Goal: Book appointment/travel/reservation

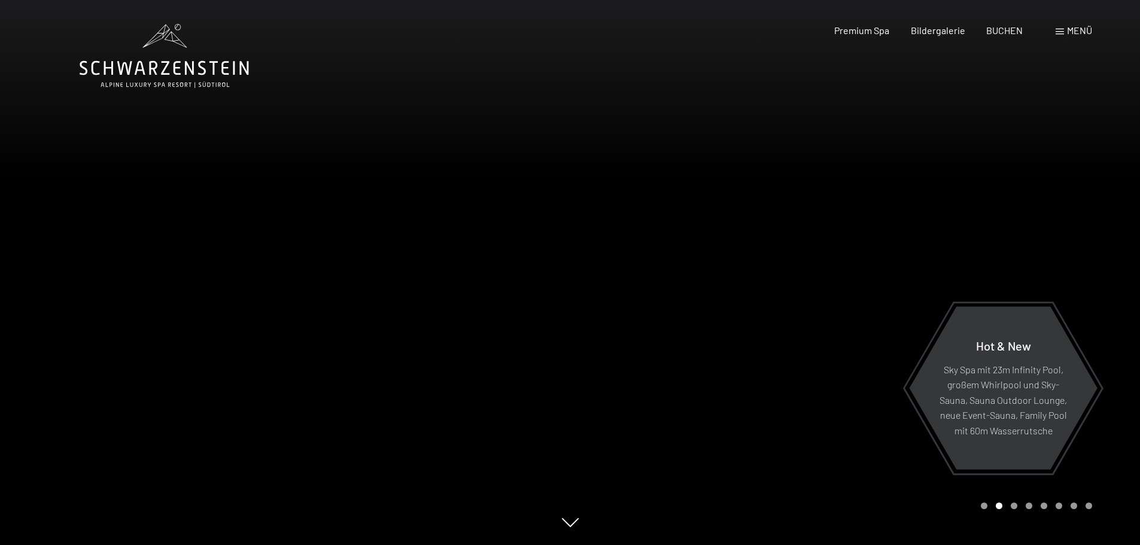
click at [1065, 37] on div "Buchen Anfragen Premium Spa Bildergalerie BUCHEN Menü DE IT EN Gutschein Bilder…" at bounding box center [942, 30] width 300 height 13
click at [1064, 32] on div "Menü" at bounding box center [1073, 30] width 36 height 13
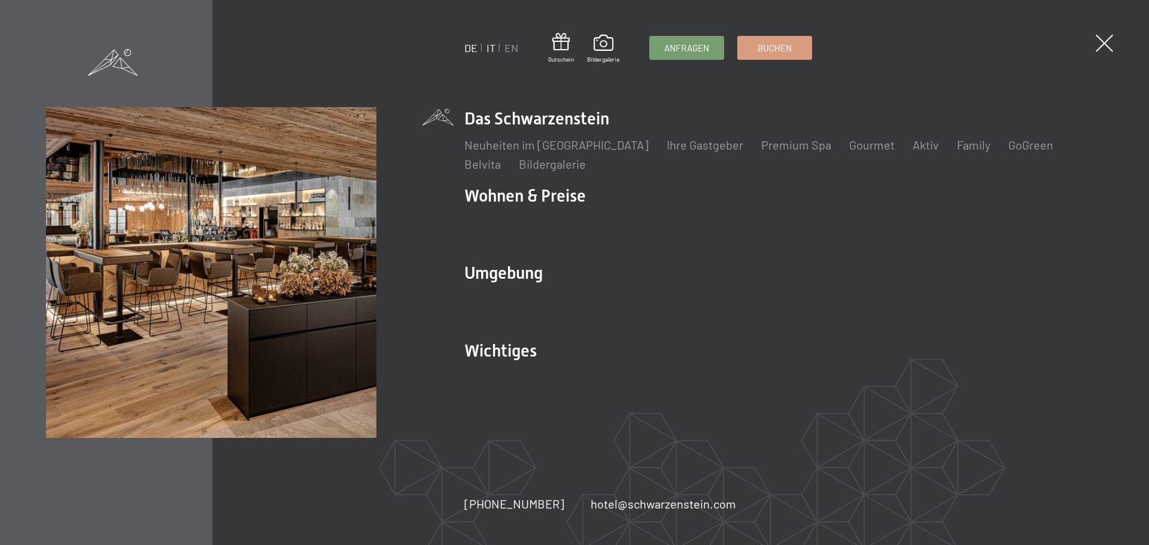
click at [494, 47] on link "IT" at bounding box center [490, 47] width 9 height 13
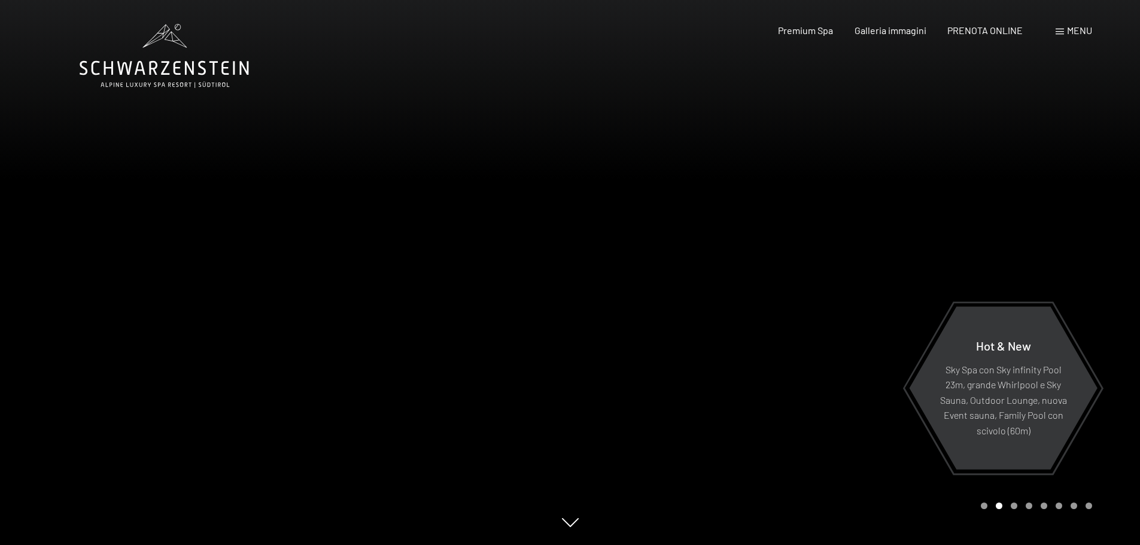
click at [1012, 509] on div at bounding box center [855, 272] width 570 height 545
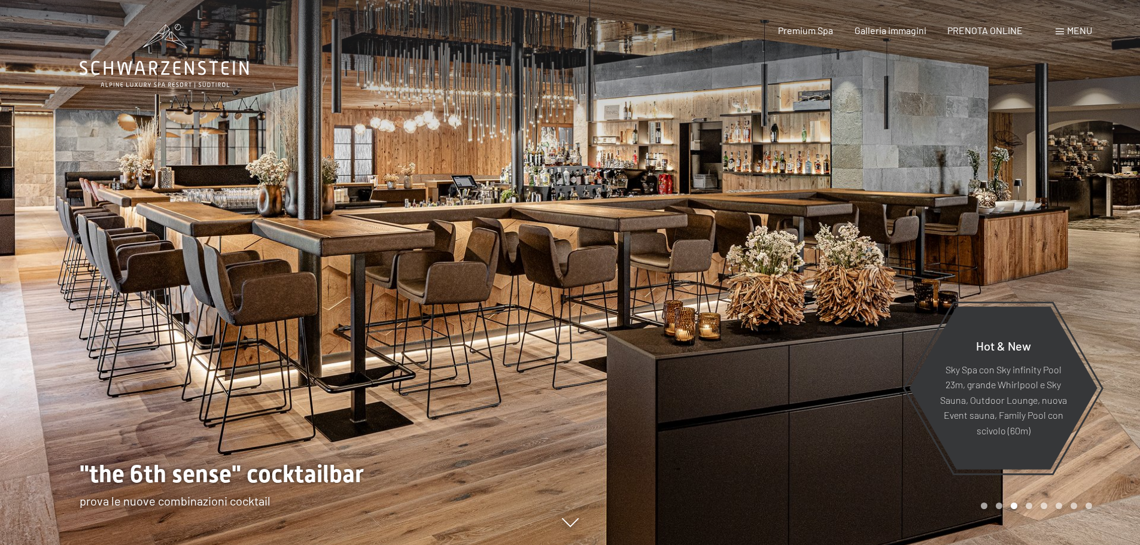
click at [1012, 509] on div at bounding box center [855, 272] width 570 height 545
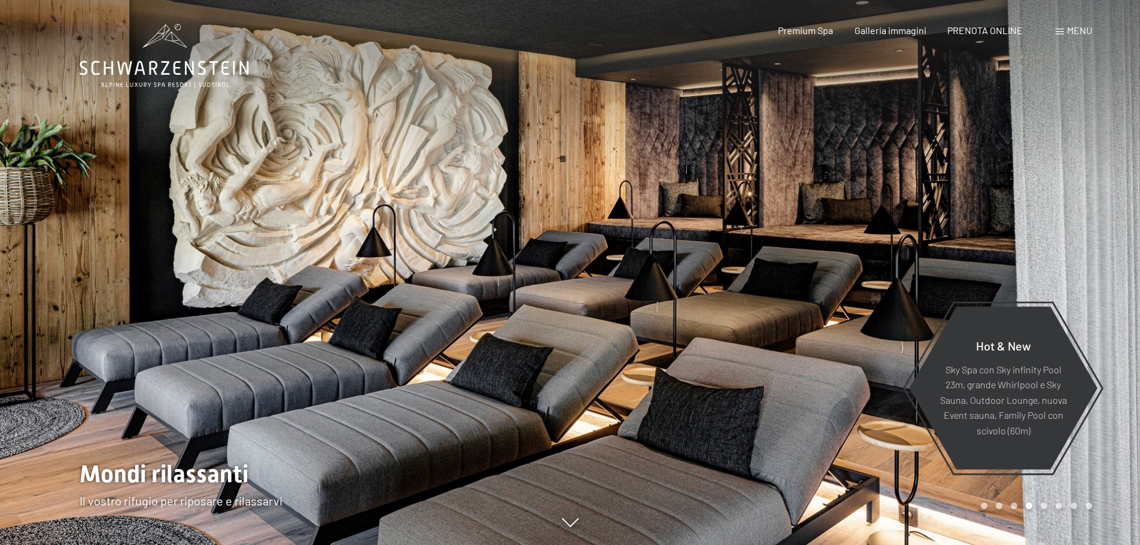
click at [1012, 509] on div at bounding box center [855, 272] width 570 height 545
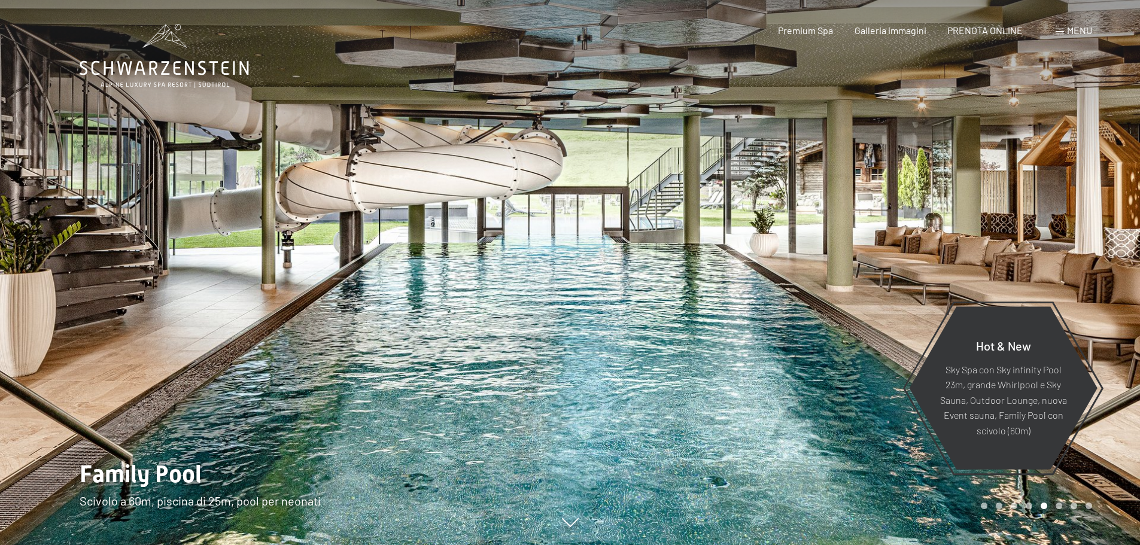
click at [1012, 509] on div at bounding box center [855, 272] width 570 height 545
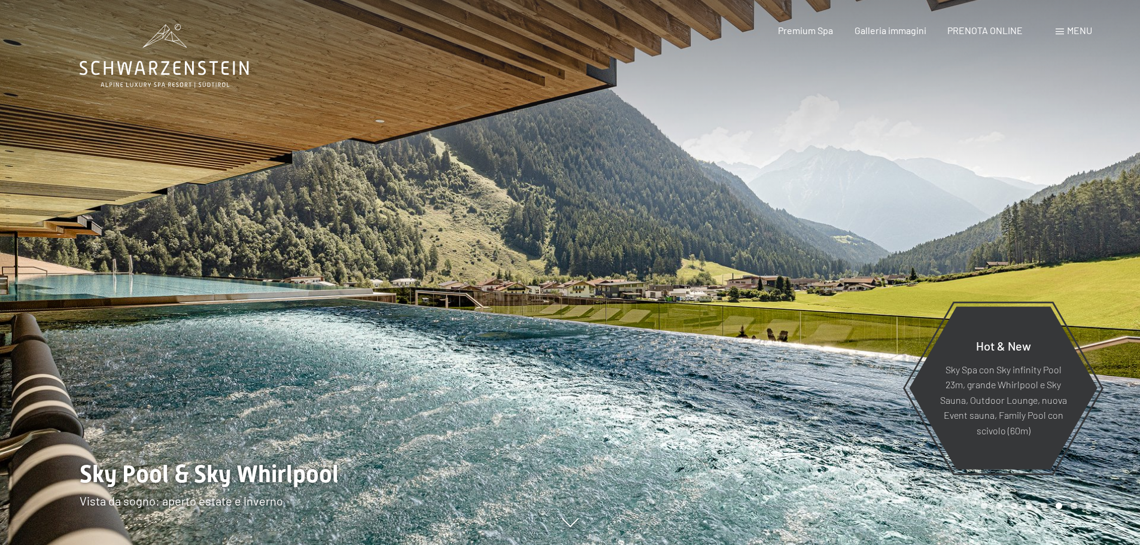
click at [1012, 509] on div at bounding box center [855, 272] width 570 height 545
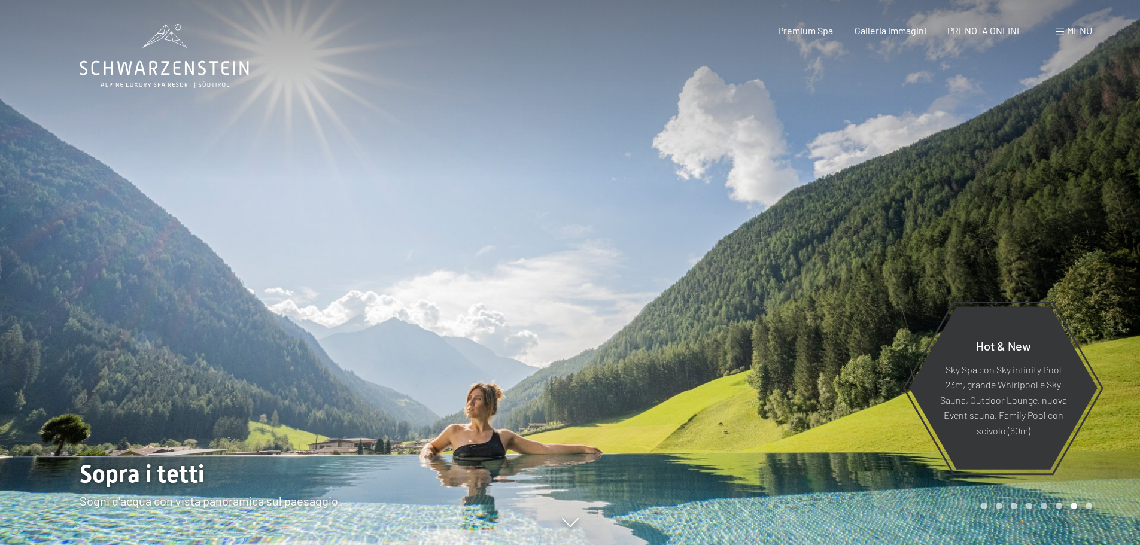
click at [1012, 509] on div at bounding box center [855, 272] width 570 height 545
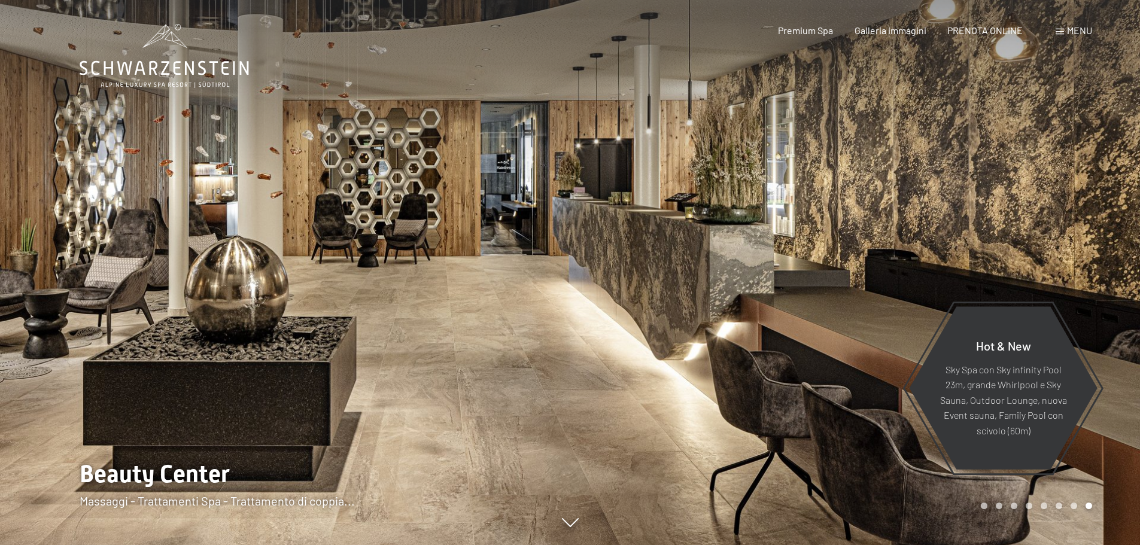
click at [1012, 509] on div at bounding box center [855, 272] width 570 height 545
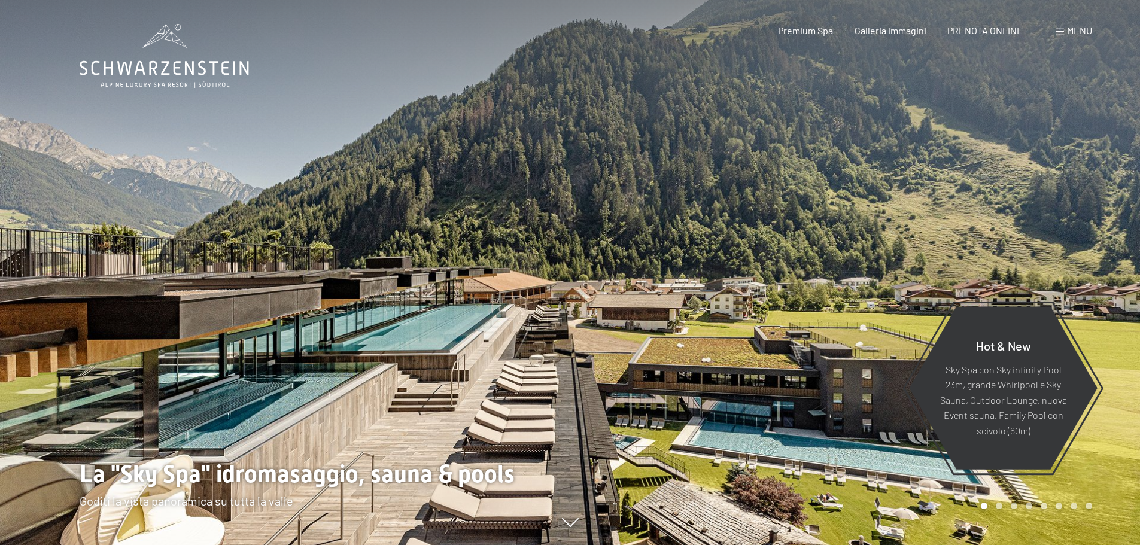
click at [1012, 509] on div at bounding box center [855, 272] width 570 height 545
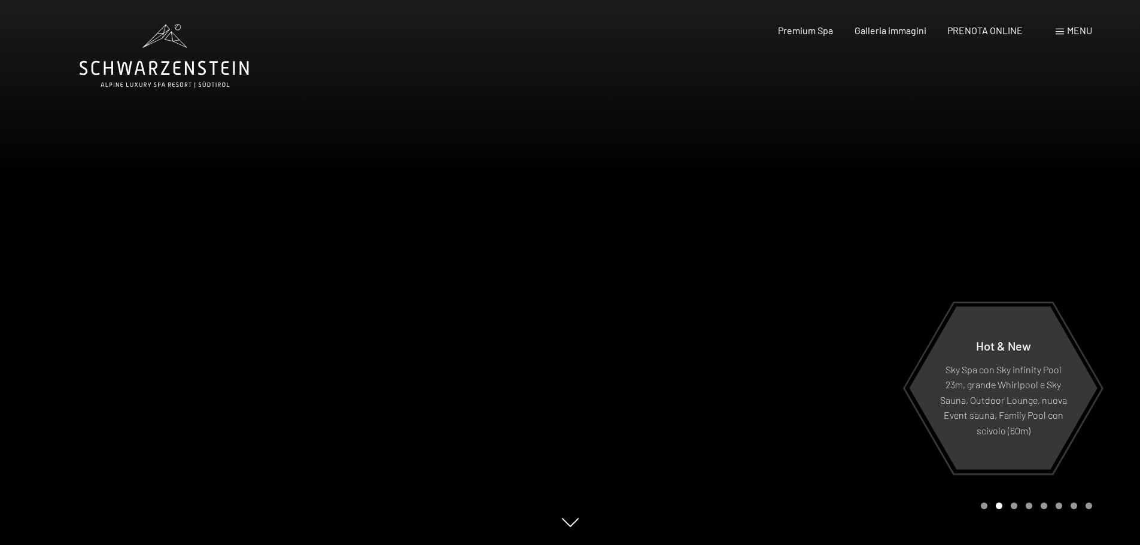
click at [1065, 29] on div "Menu" at bounding box center [1073, 30] width 36 height 13
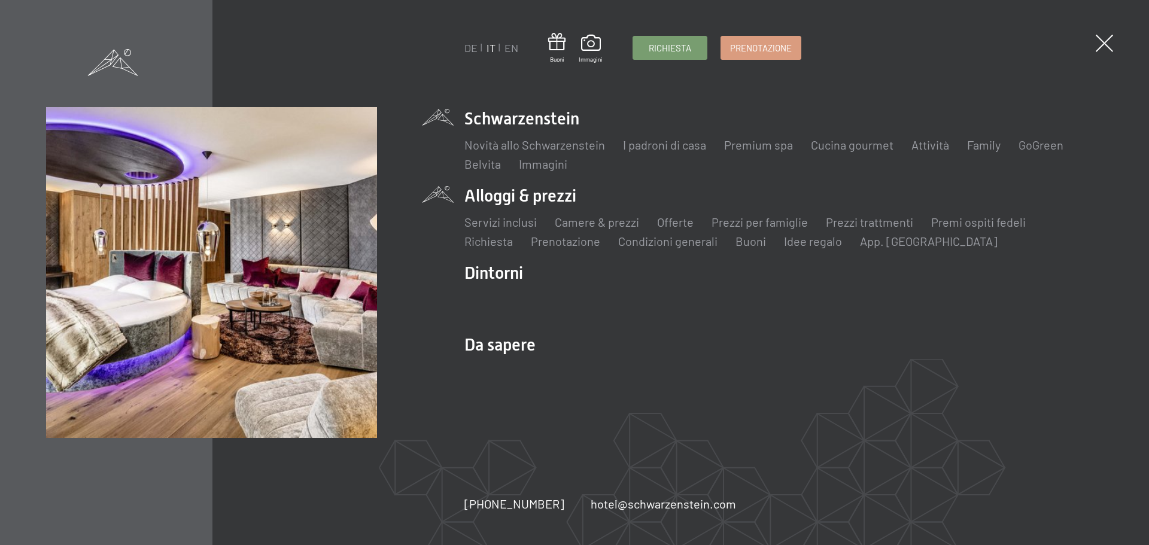
click at [546, 200] on li "Alloggi & prezzi Servizi inclusi Camere & prezzi Lista Offerte Lista Prezzi per…" at bounding box center [783, 216] width 638 height 65
click at [516, 223] on link "Servizi inclusi" at bounding box center [500, 222] width 72 height 14
click at [583, 220] on link "Camere & prezzi" at bounding box center [597, 222] width 84 height 14
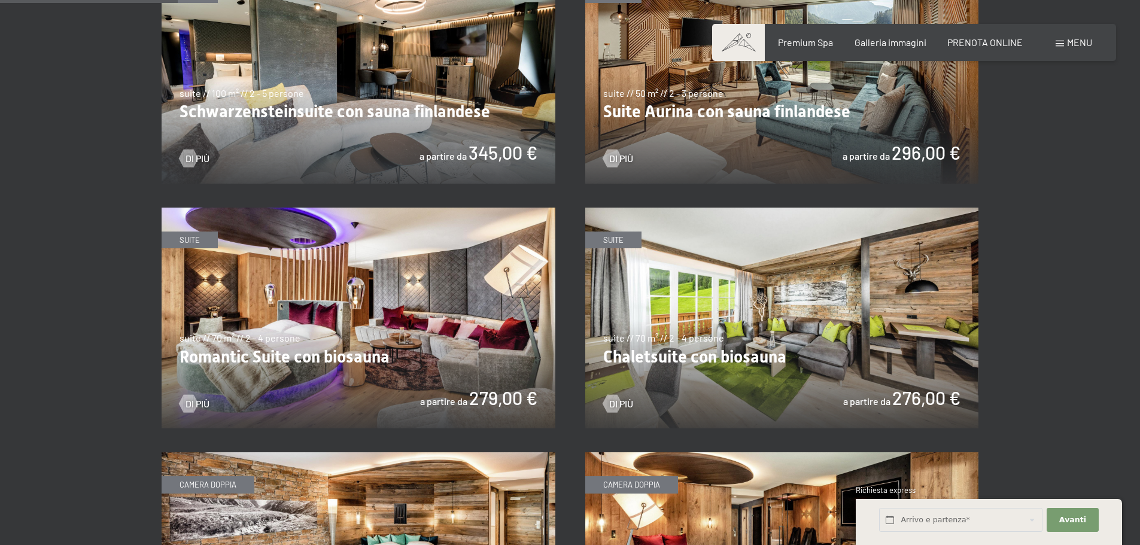
scroll to position [598, 0]
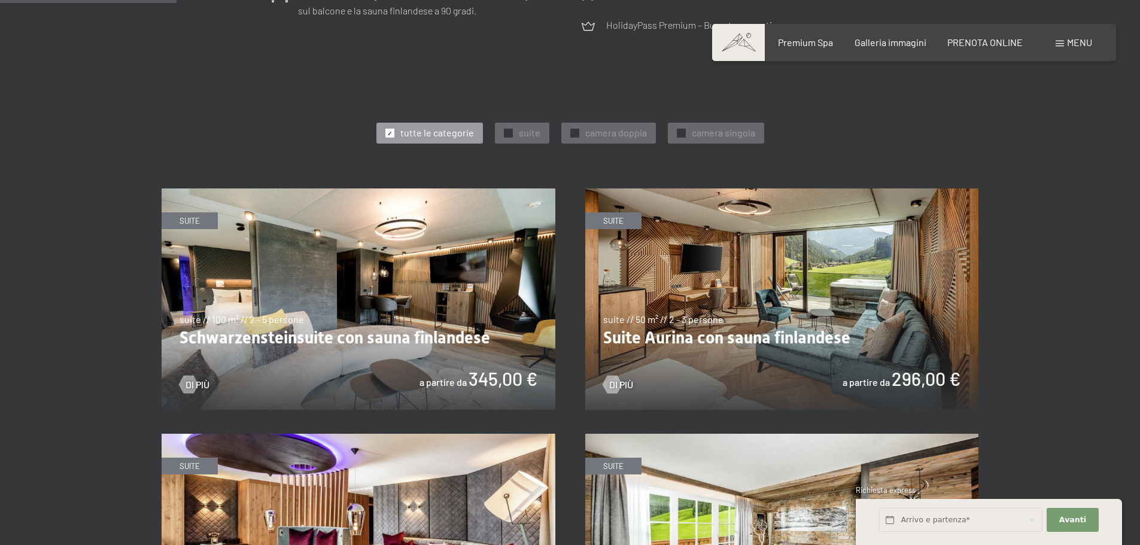
click at [817, 312] on img at bounding box center [782, 298] width 394 height 221
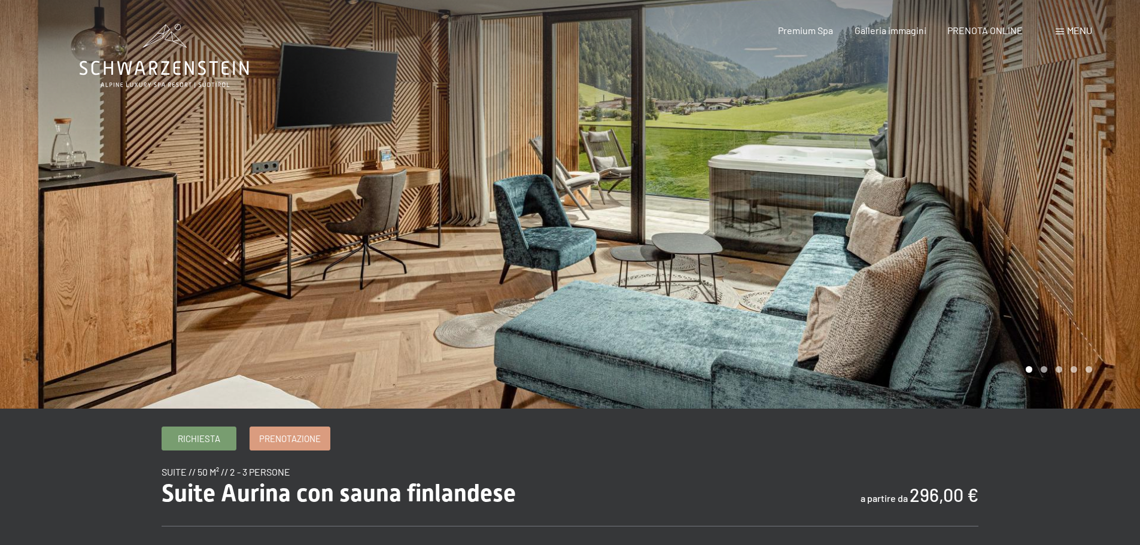
click at [1082, 208] on div at bounding box center [855, 204] width 570 height 409
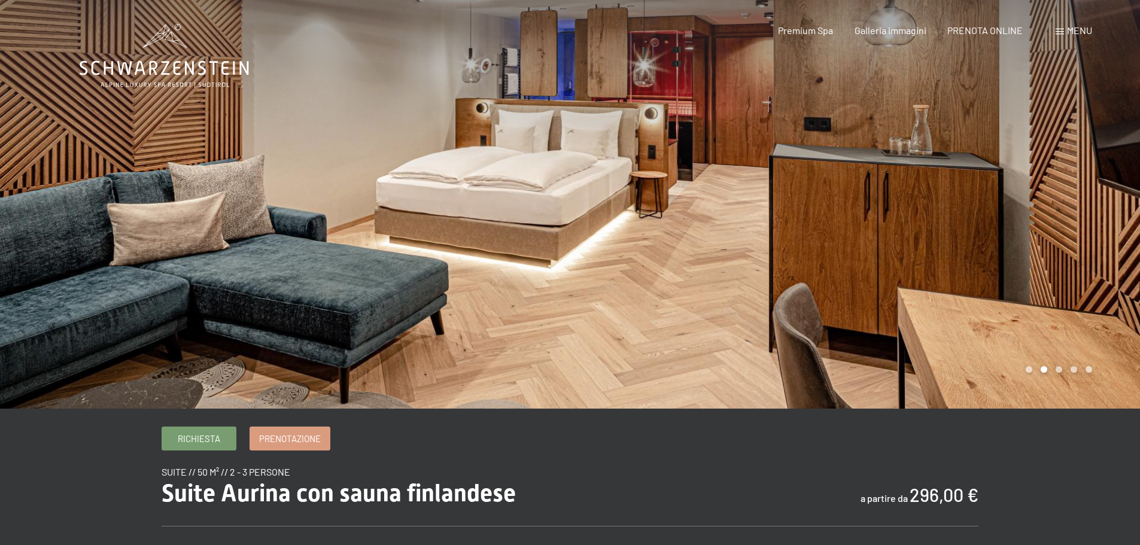
click at [1082, 208] on div at bounding box center [855, 204] width 570 height 409
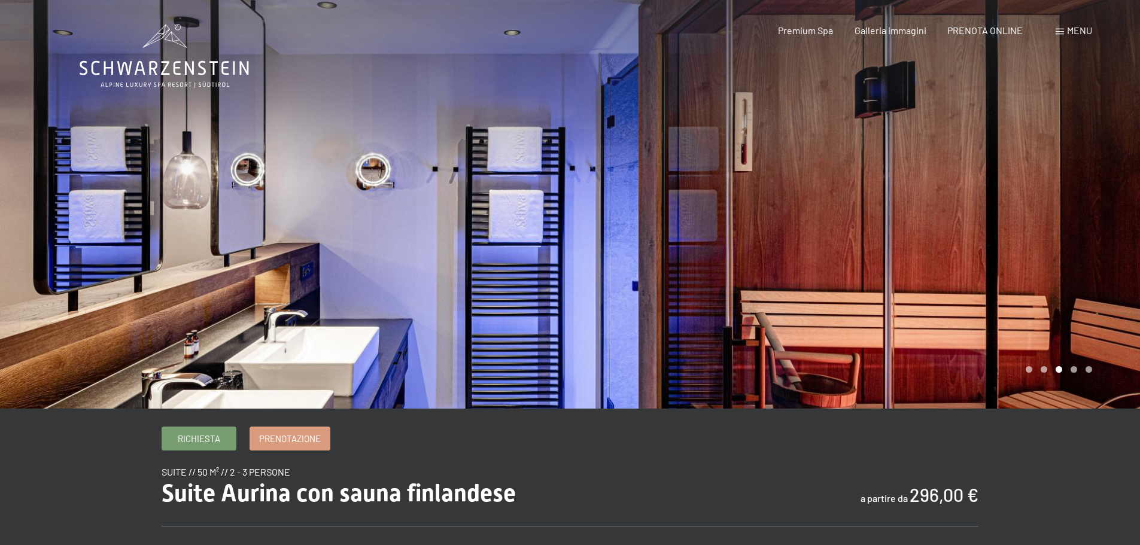
click at [1082, 208] on div at bounding box center [855, 204] width 570 height 409
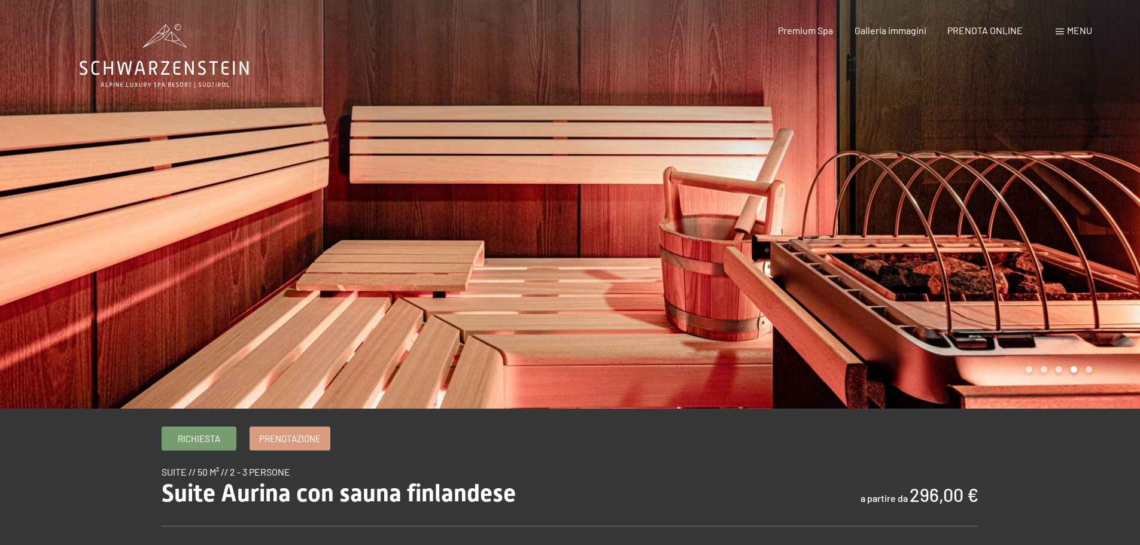
click at [1082, 208] on div at bounding box center [855, 204] width 570 height 409
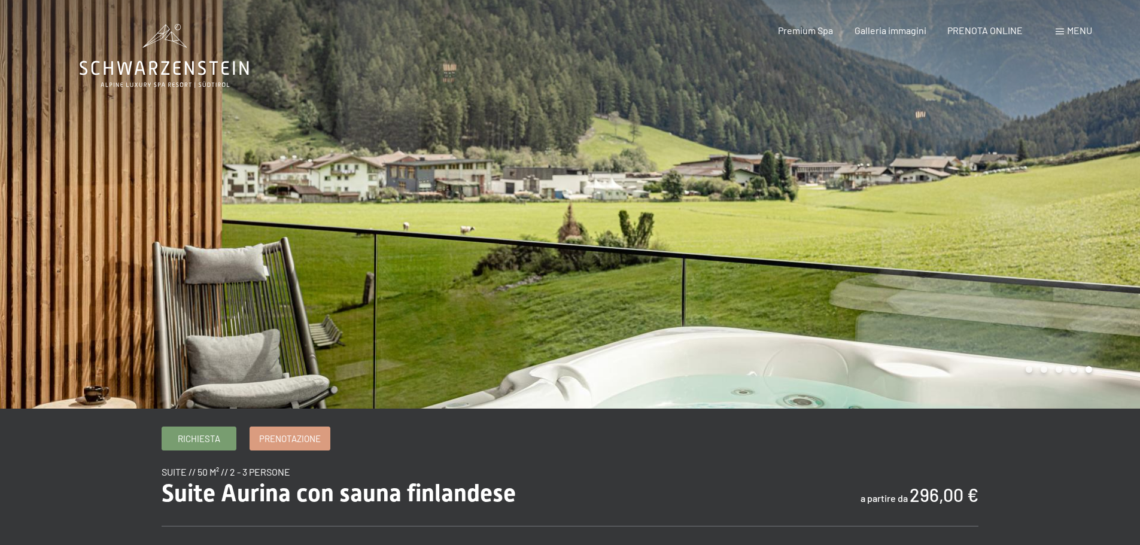
click at [934, 247] on div at bounding box center [855, 204] width 570 height 409
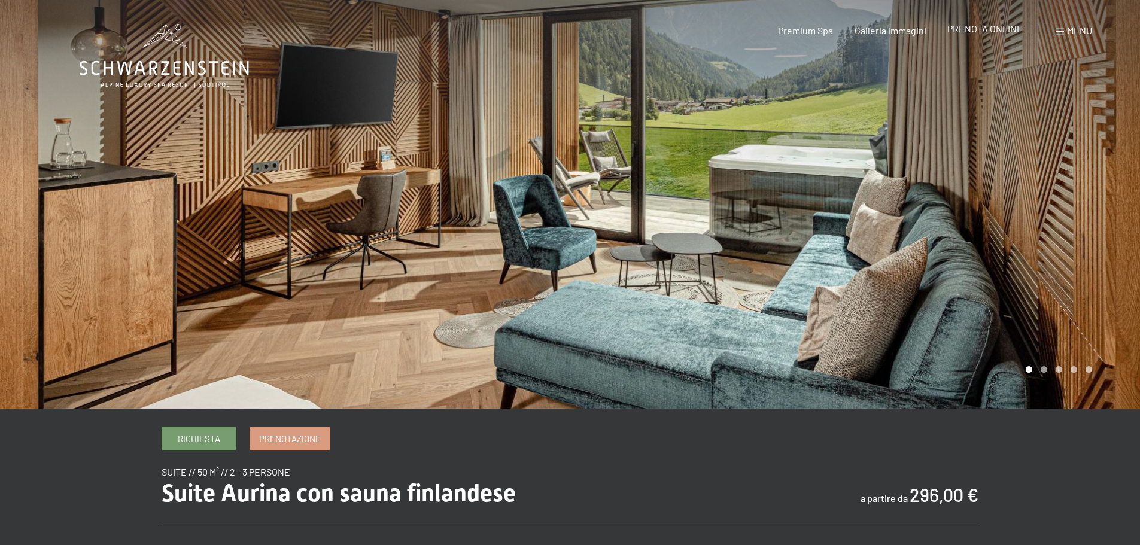
click at [987, 28] on span "PRENOTA ONLINE" at bounding box center [984, 28] width 75 height 11
click at [971, 31] on span "PRENOTA ONLINE" at bounding box center [984, 28] width 75 height 11
click at [1074, 28] on span "Menu" at bounding box center [1079, 30] width 25 height 11
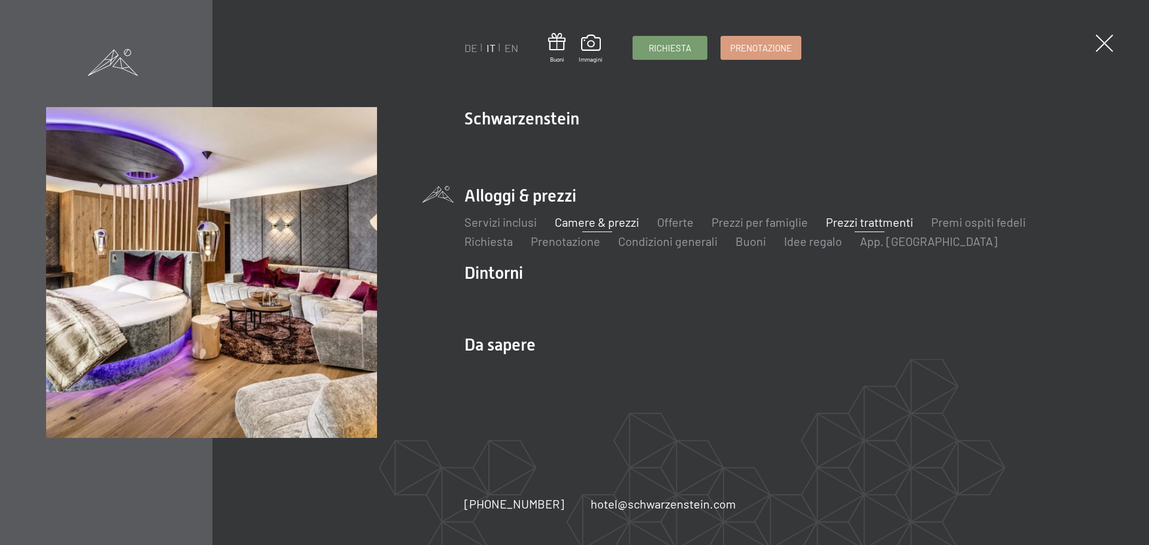
click at [857, 218] on link "Prezzi trattmenti" at bounding box center [869, 222] width 87 height 14
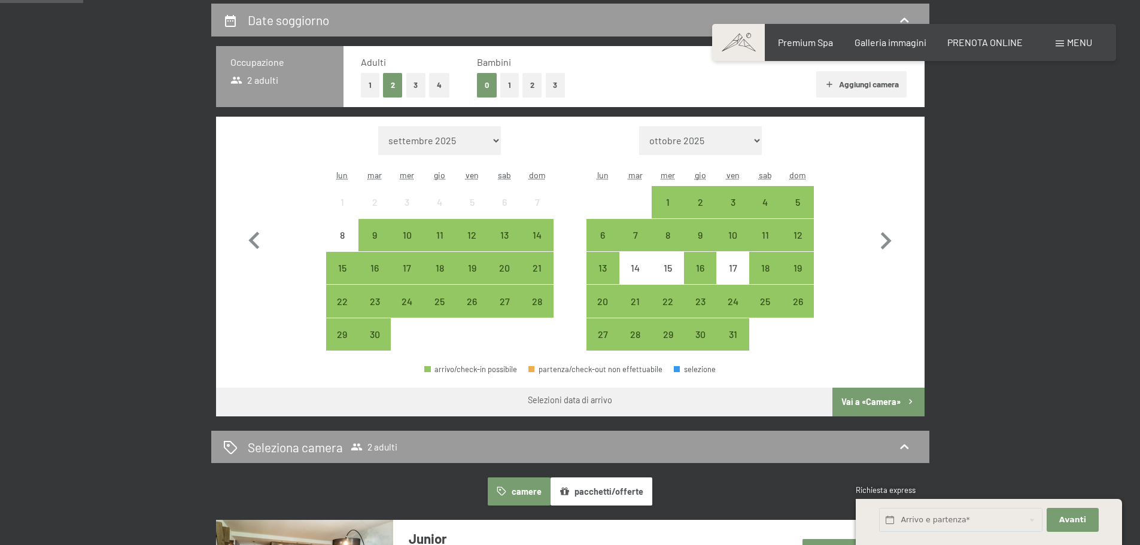
scroll to position [299, 0]
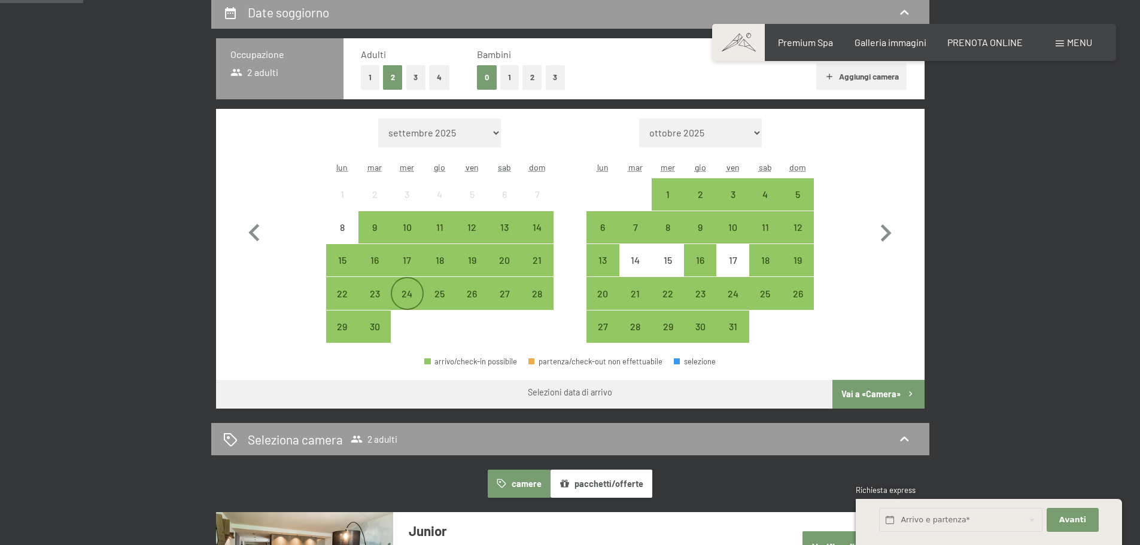
click at [400, 291] on div "24" at bounding box center [407, 304] width 30 height 30
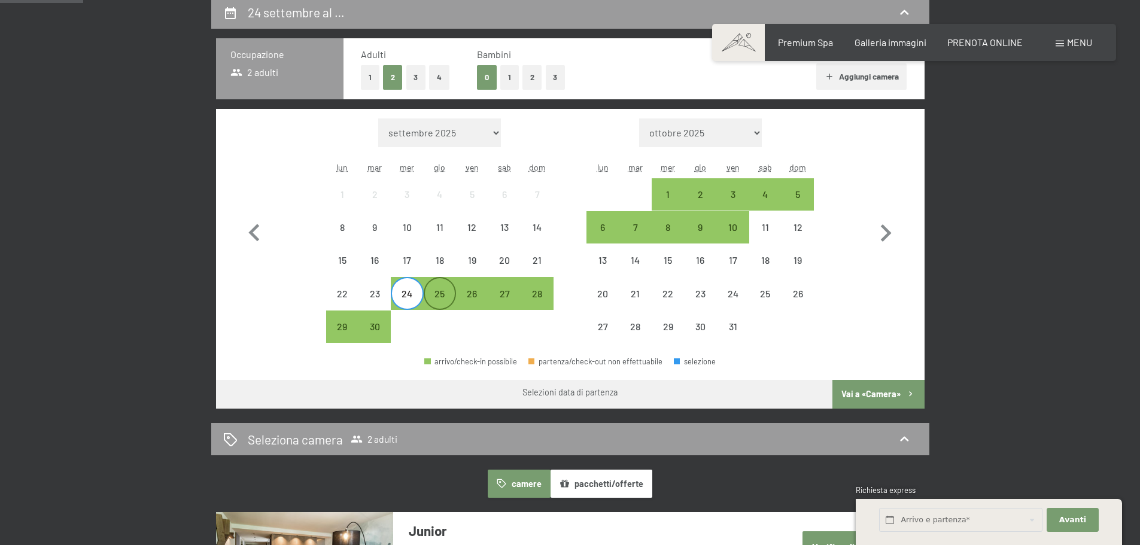
click at [443, 291] on div "25" at bounding box center [440, 304] width 30 height 30
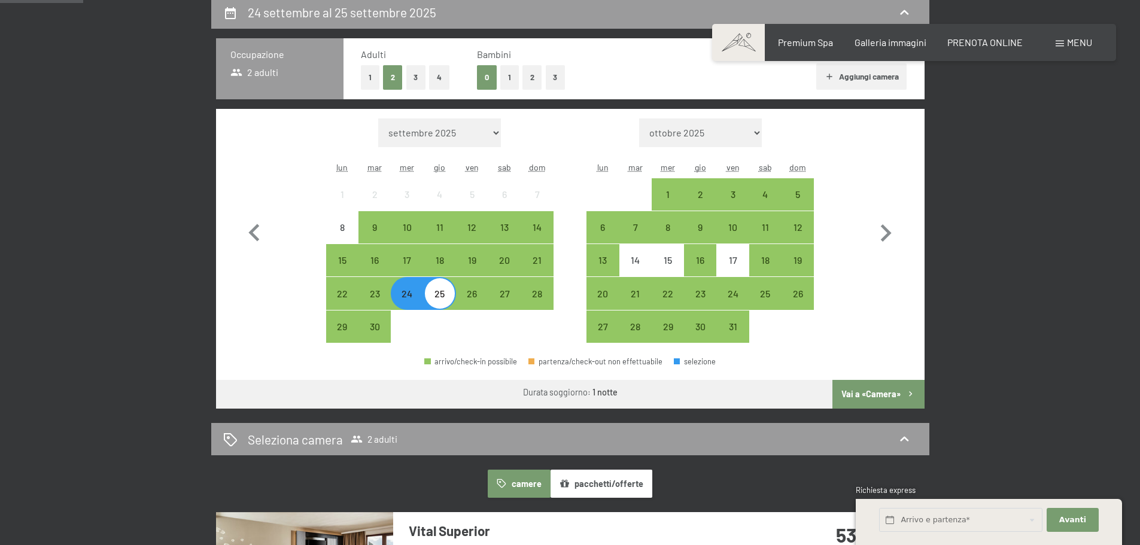
click at [854, 398] on button "Vai a «Camera»" at bounding box center [878, 394] width 92 height 29
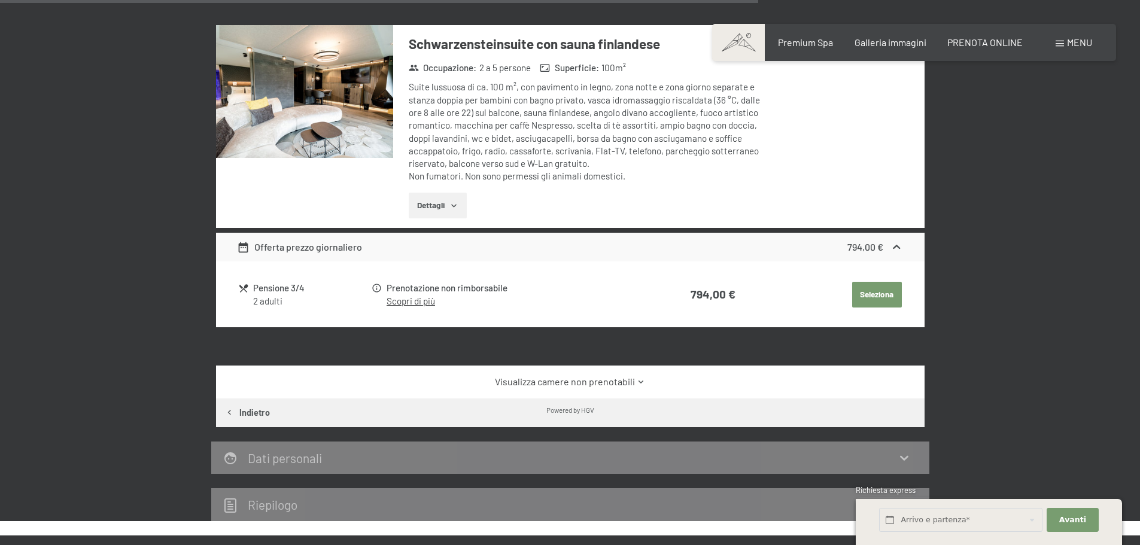
scroll to position [1731, 0]
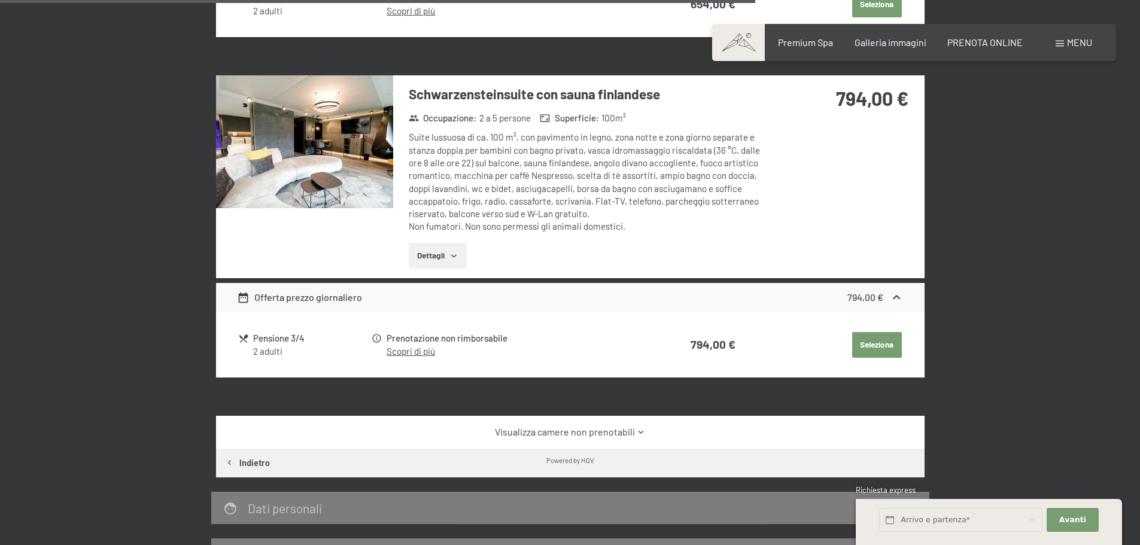
click at [640, 428] on icon at bounding box center [640, 432] width 9 height 9
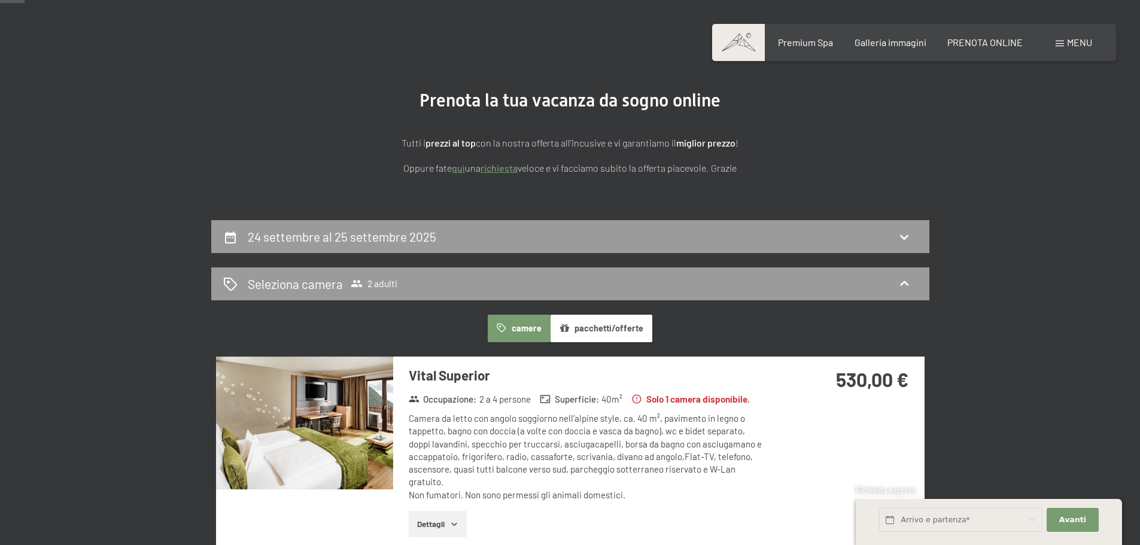
scroll to position [56, 0]
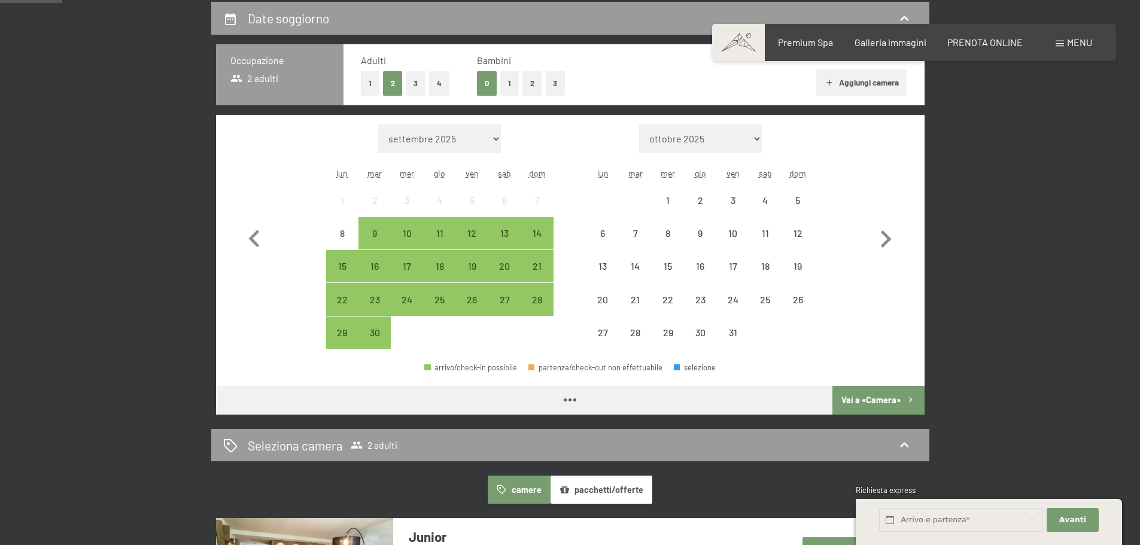
scroll to position [359, 0]
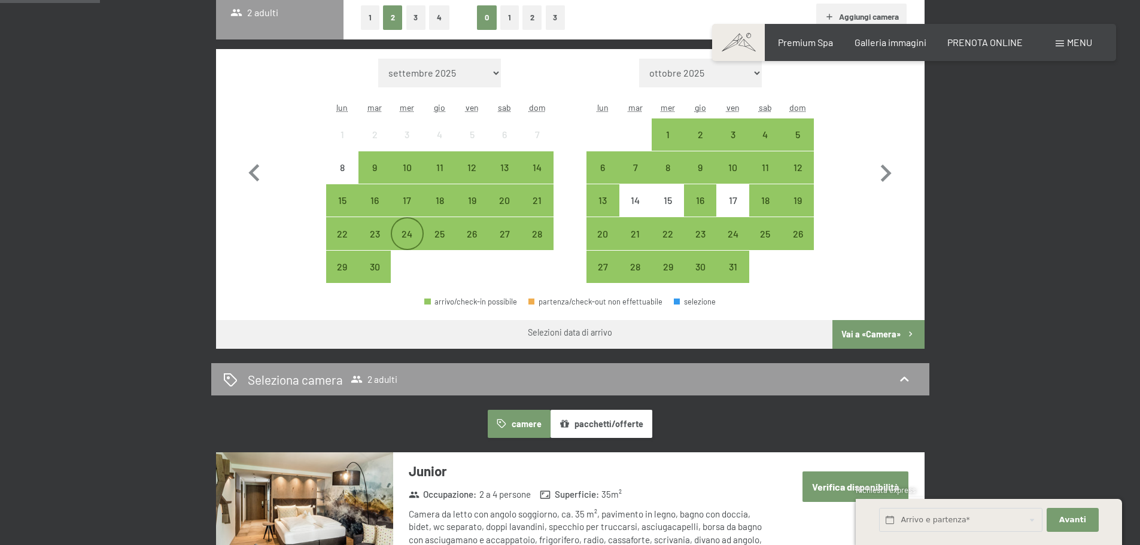
click at [403, 233] on div "24" at bounding box center [407, 244] width 30 height 30
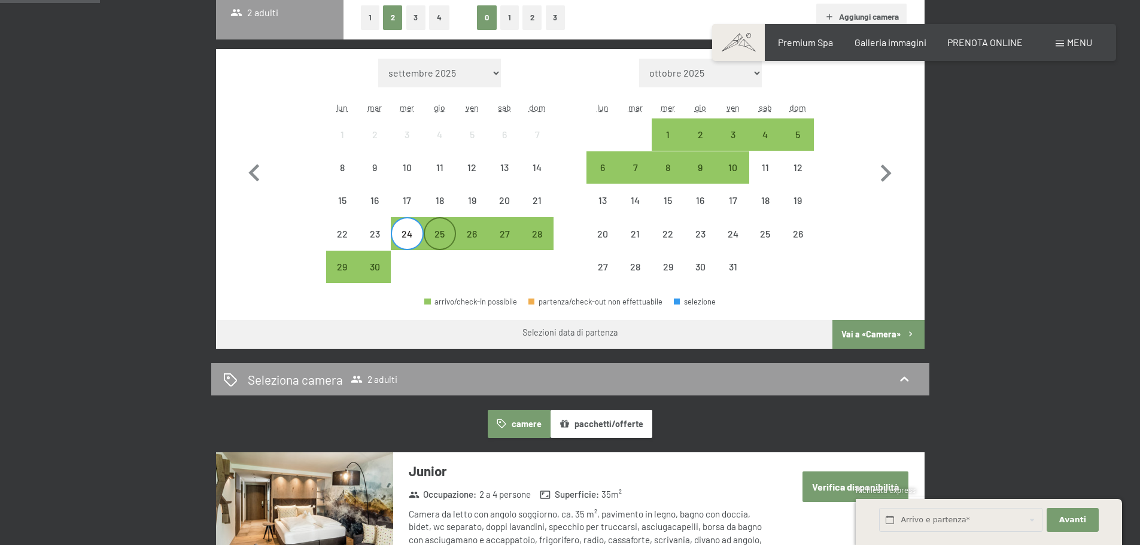
click at [434, 230] on div "25" at bounding box center [440, 244] width 30 height 30
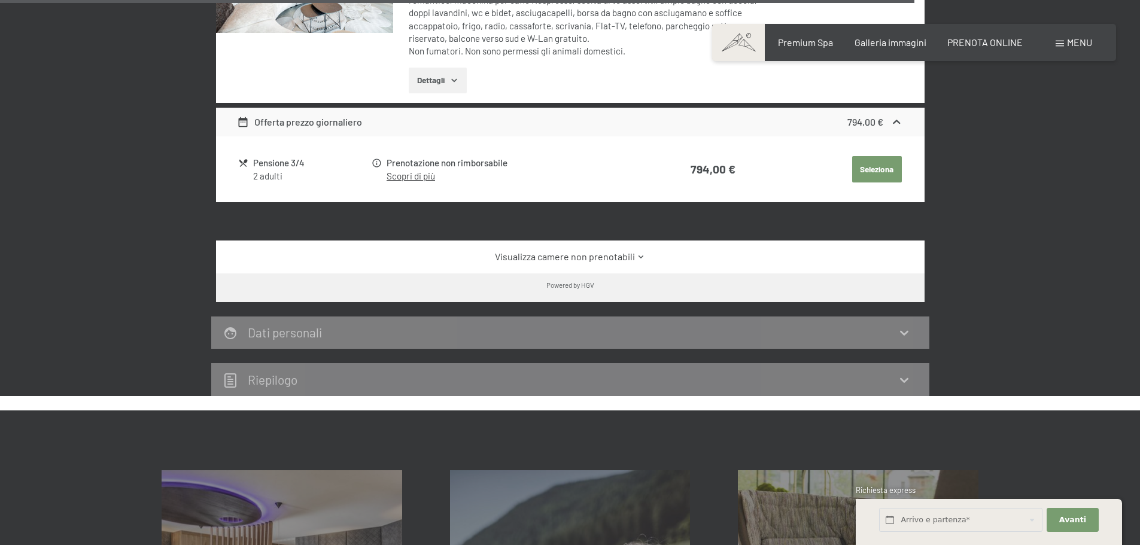
scroll to position [2273, 0]
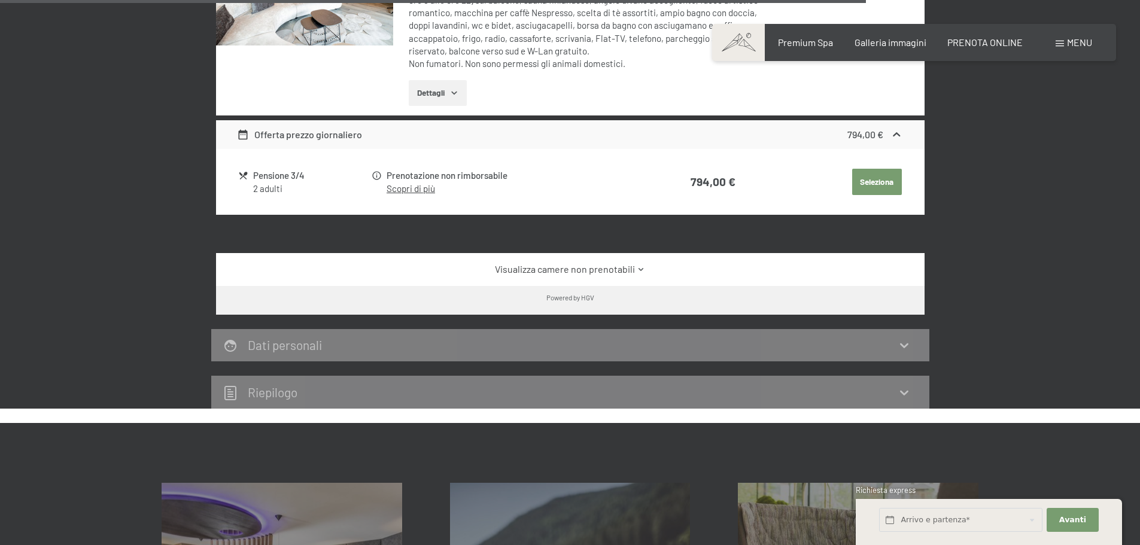
click at [546, 263] on link "Visualizza camere non prenotabili" at bounding box center [570, 269] width 666 height 13
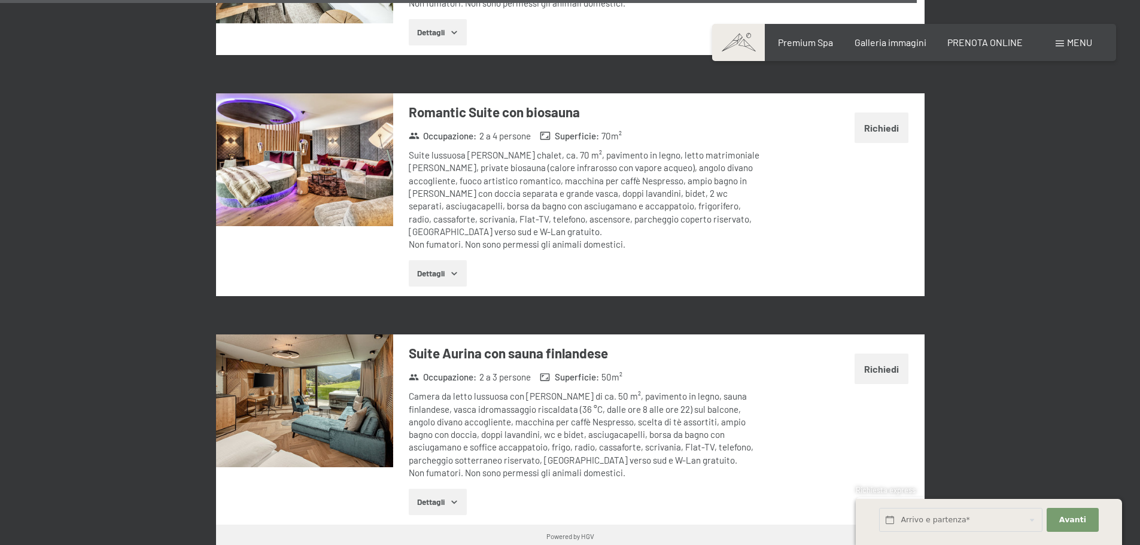
scroll to position [3769, 0]
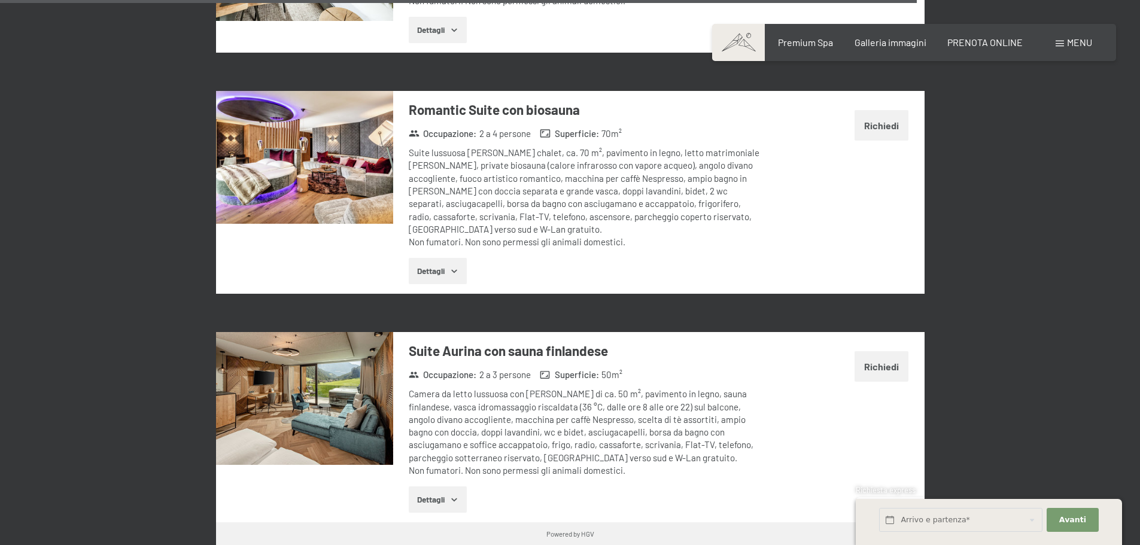
click at [526, 301] on span "Consenso marketing*" at bounding box center [500, 307] width 90 height 12
click at [449, 301] on input "Consenso marketing*" at bounding box center [443, 307] width 12 height 12
checkbox input "false"
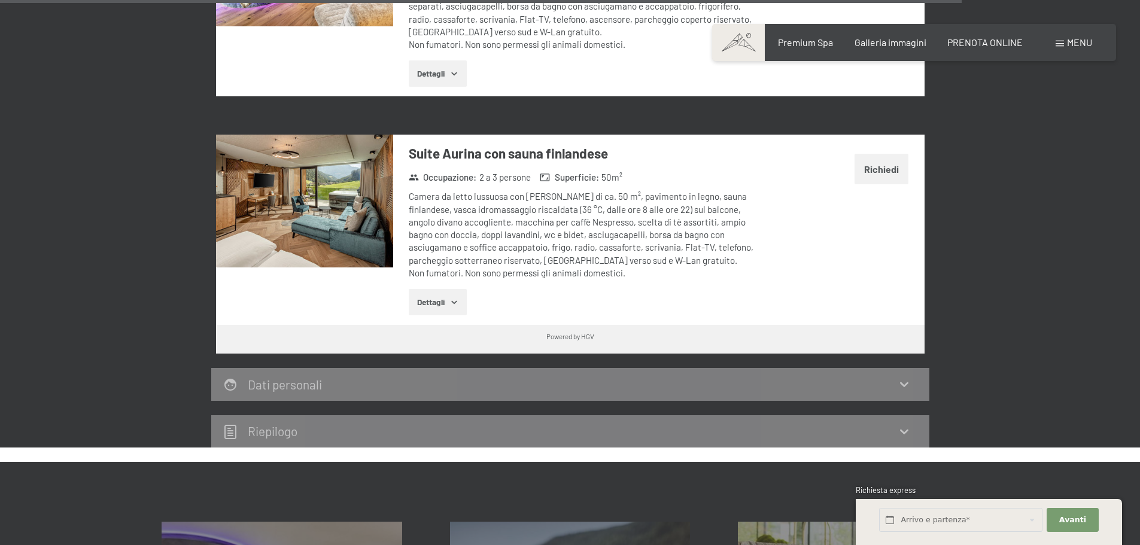
scroll to position [3948, 0]
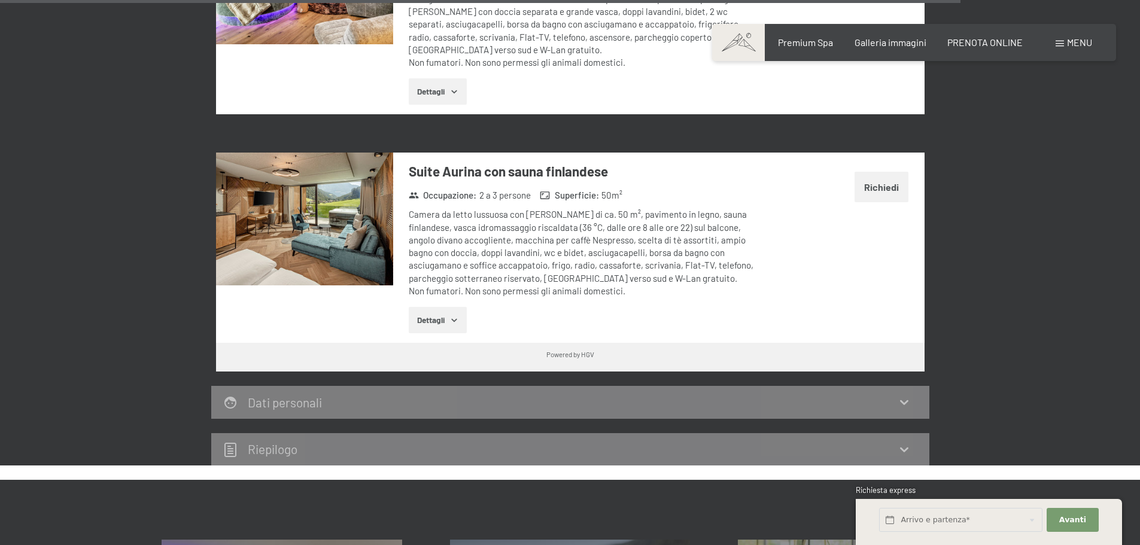
click at [443, 307] on button "Dettagli" at bounding box center [438, 320] width 58 height 26
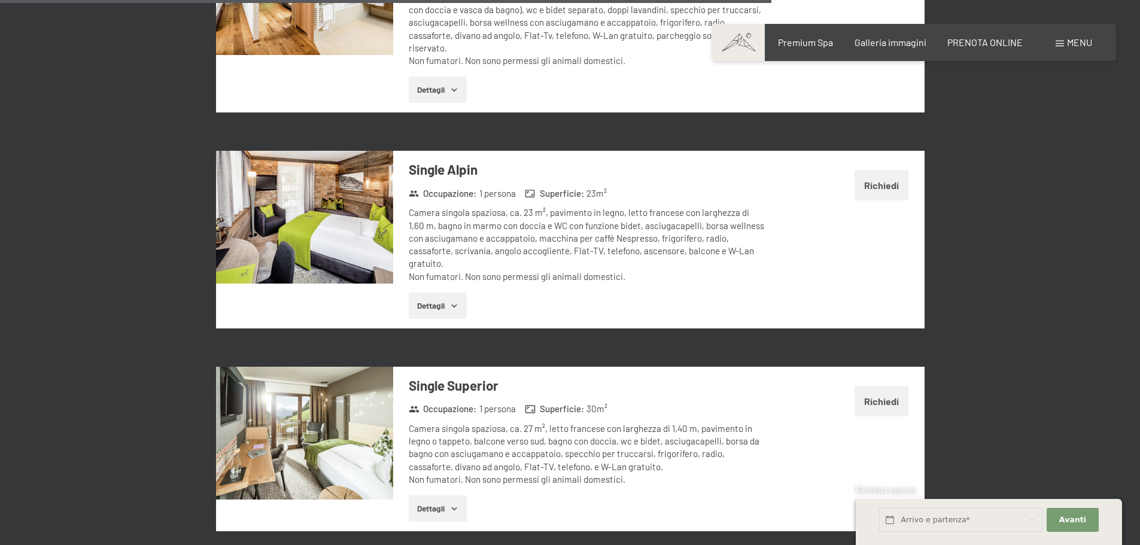
scroll to position [3051, 0]
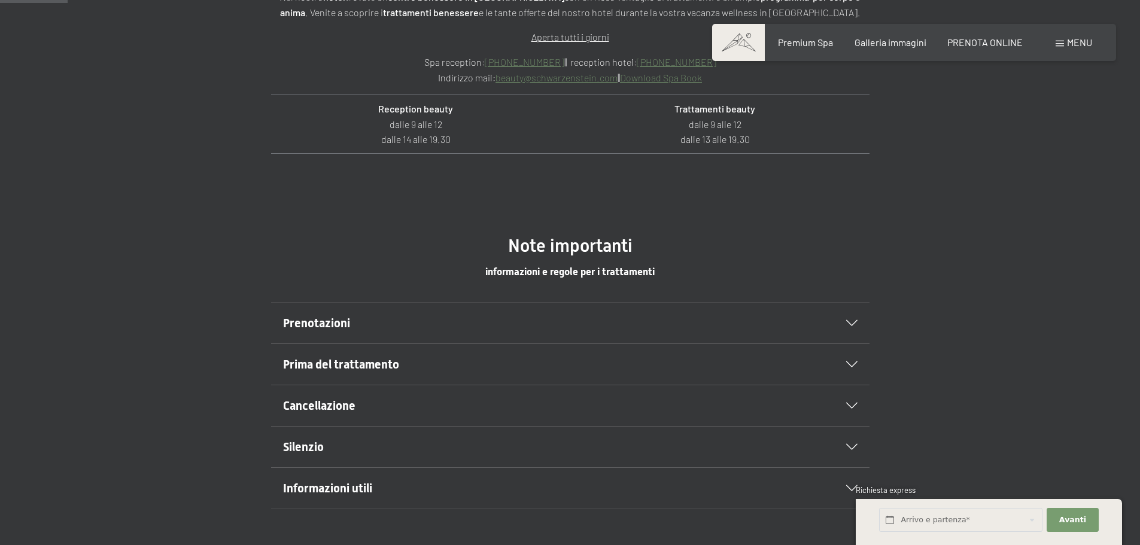
scroll to position [598, 0]
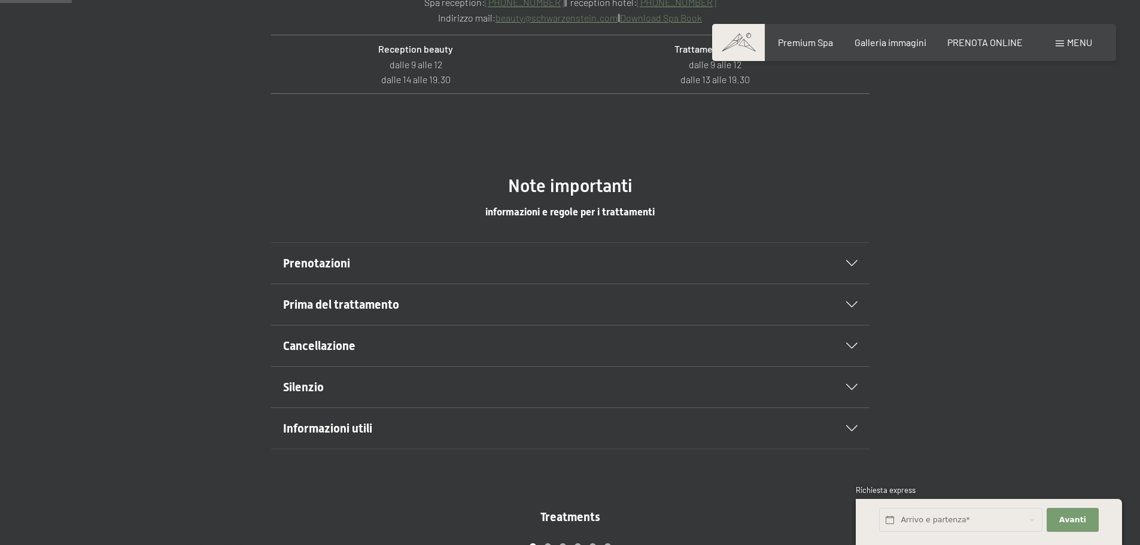
click at [853, 305] on icon at bounding box center [851, 304] width 11 height 6
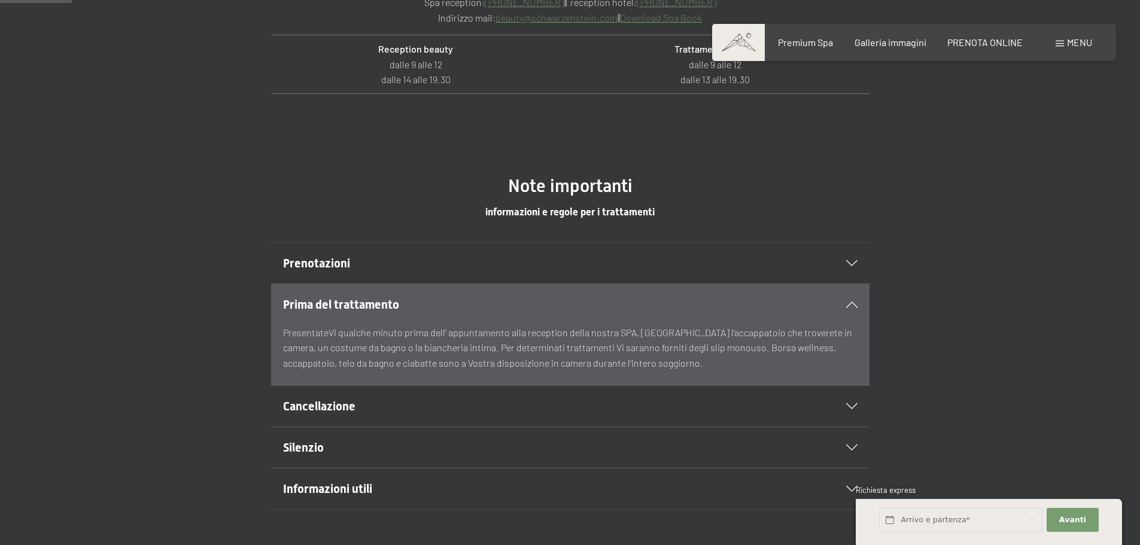
click at [850, 435] on div "Silenzio" at bounding box center [570, 447] width 574 height 41
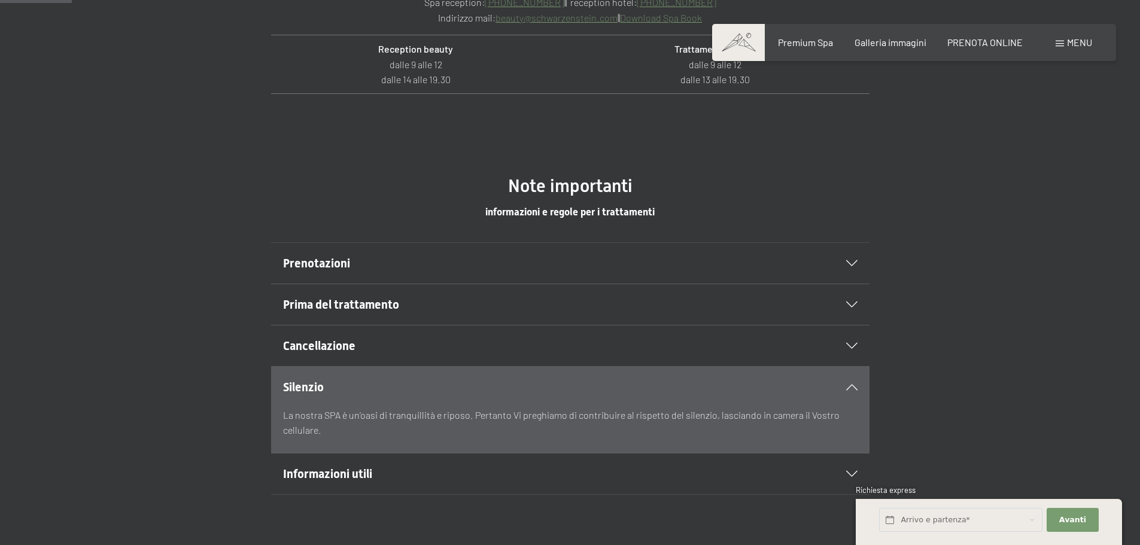
click at [849, 263] on icon at bounding box center [851, 263] width 11 height 6
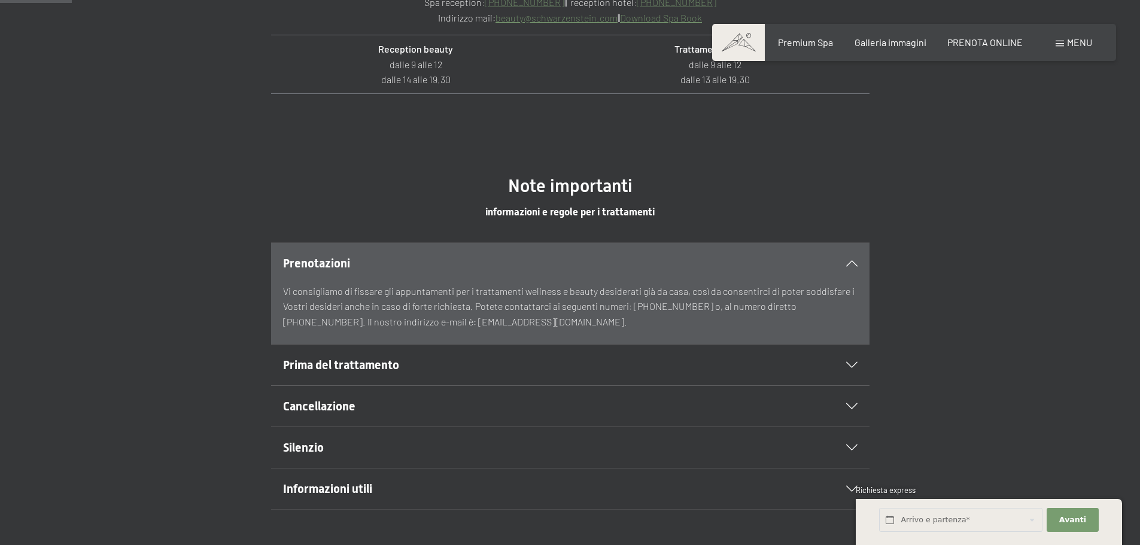
click at [849, 263] on icon at bounding box center [851, 263] width 11 height 6
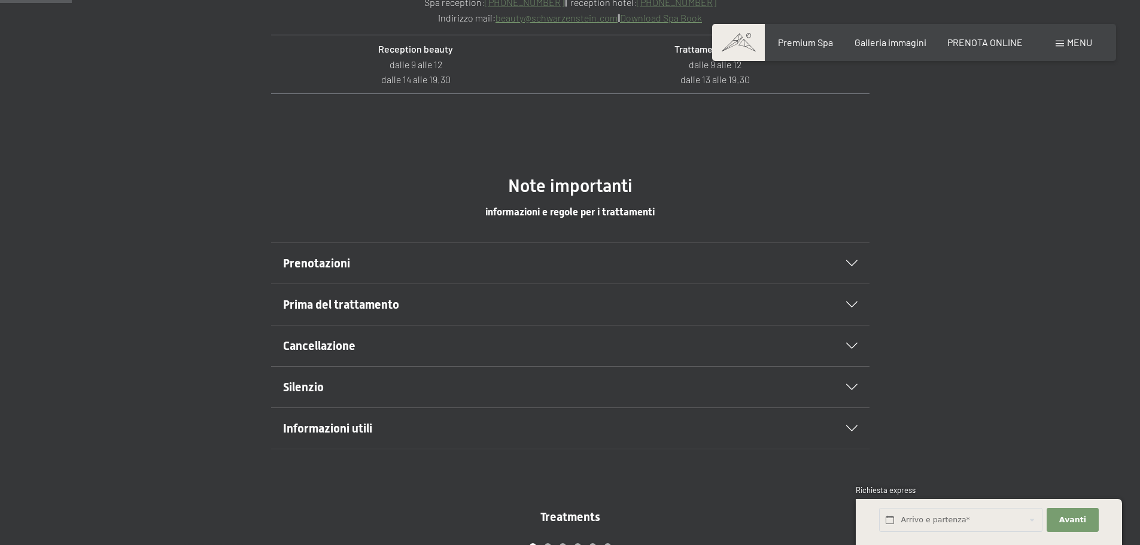
click at [849, 422] on div "Informazioni utili" at bounding box center [570, 428] width 574 height 41
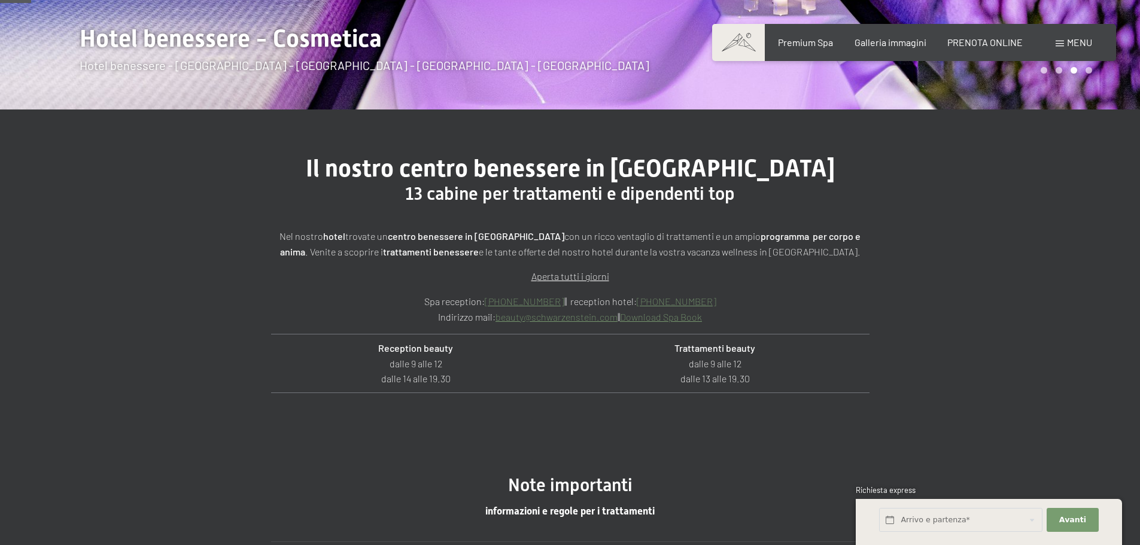
scroll to position [179, 0]
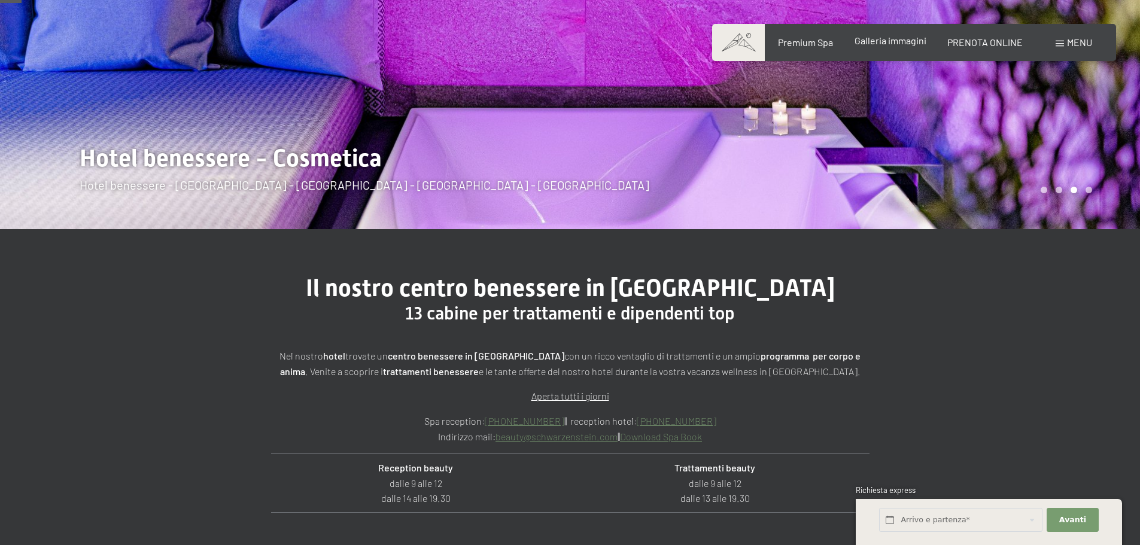
click at [897, 41] on span "Galleria immagini" at bounding box center [890, 40] width 72 height 11
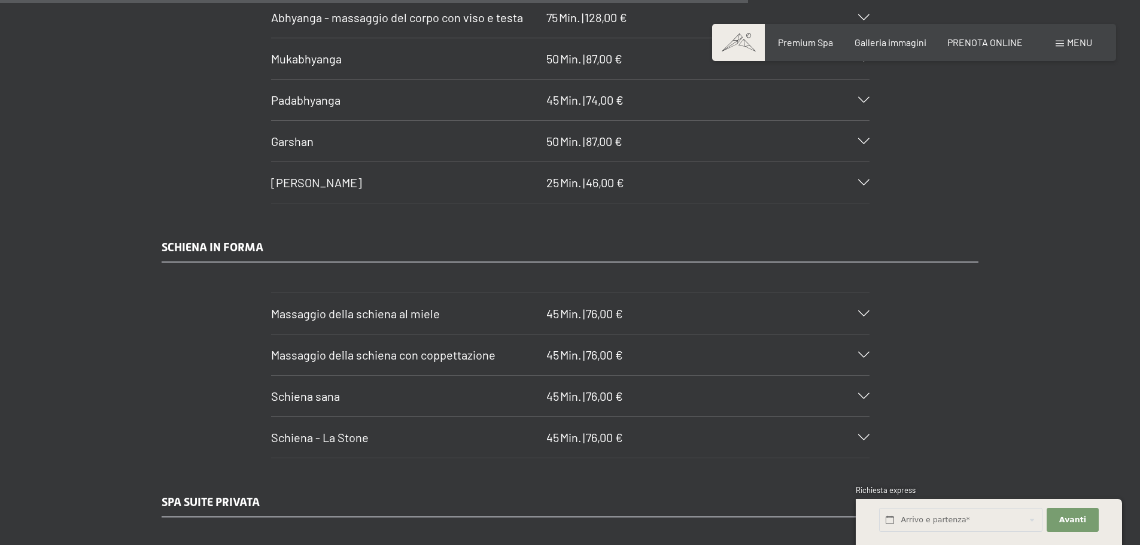
scroll to position [6281, 0]
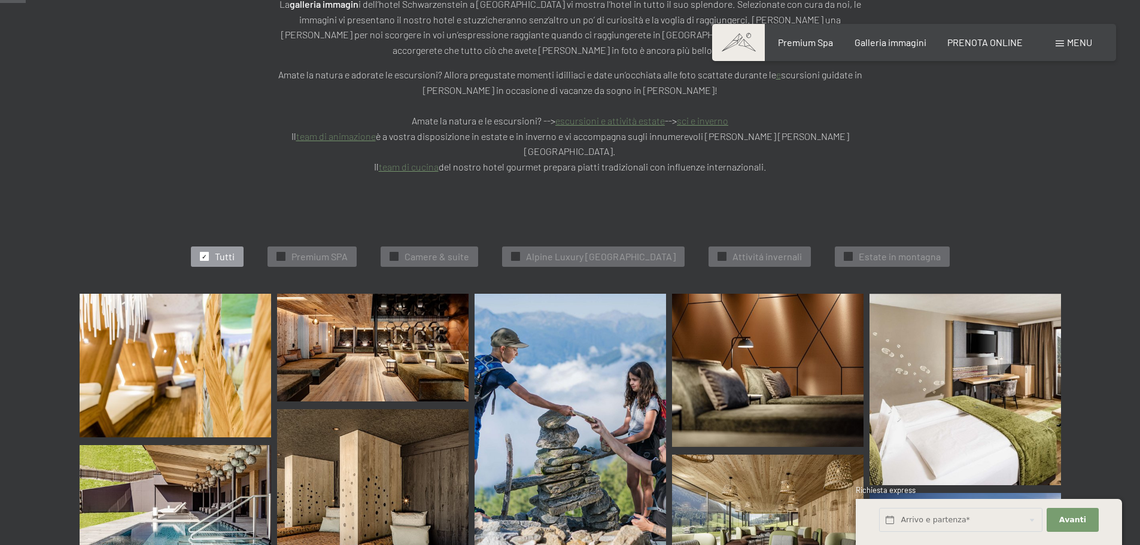
scroll to position [239, 0]
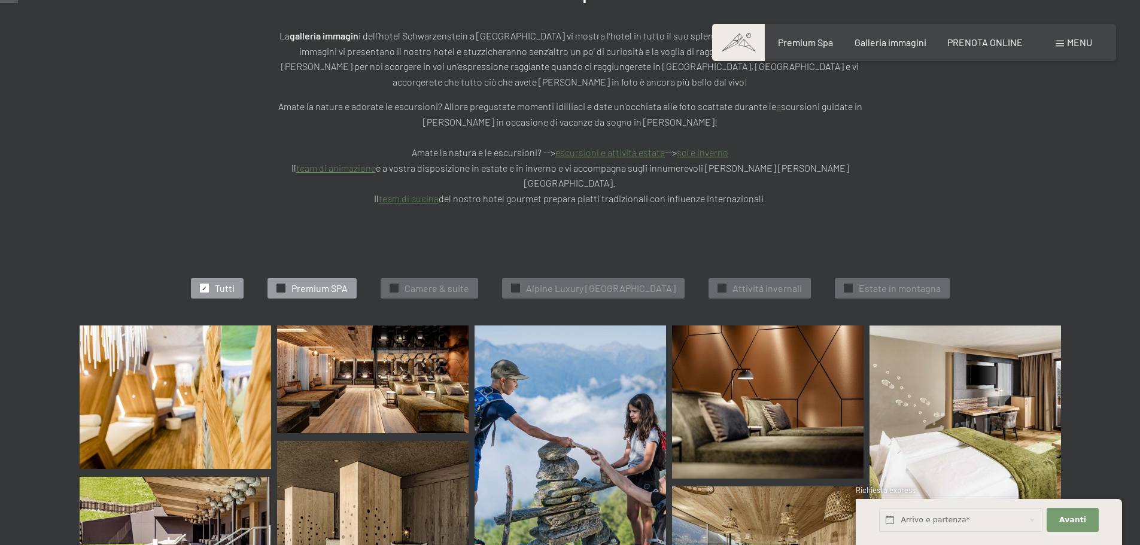
click at [278, 278] on div "✓ Premium SPA" at bounding box center [311, 288] width 89 height 20
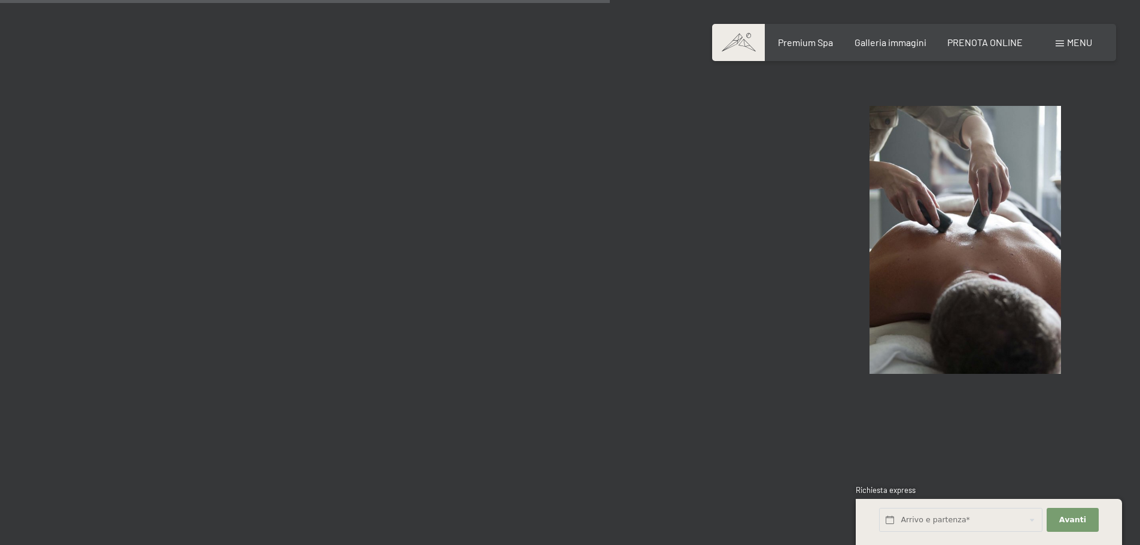
scroll to position [1320, 0]
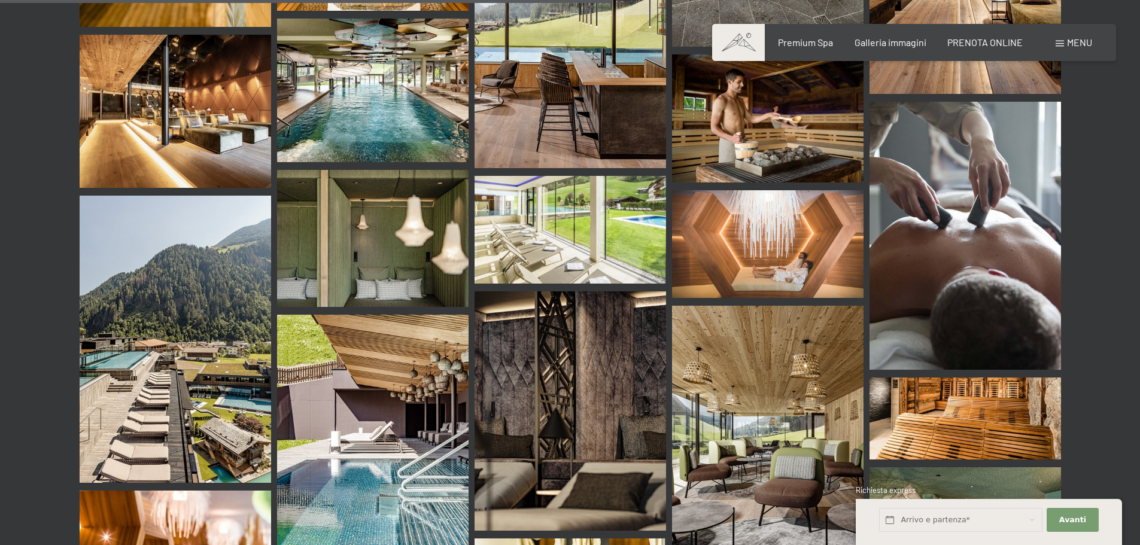
click at [947, 214] on img at bounding box center [964, 236] width 191 height 268
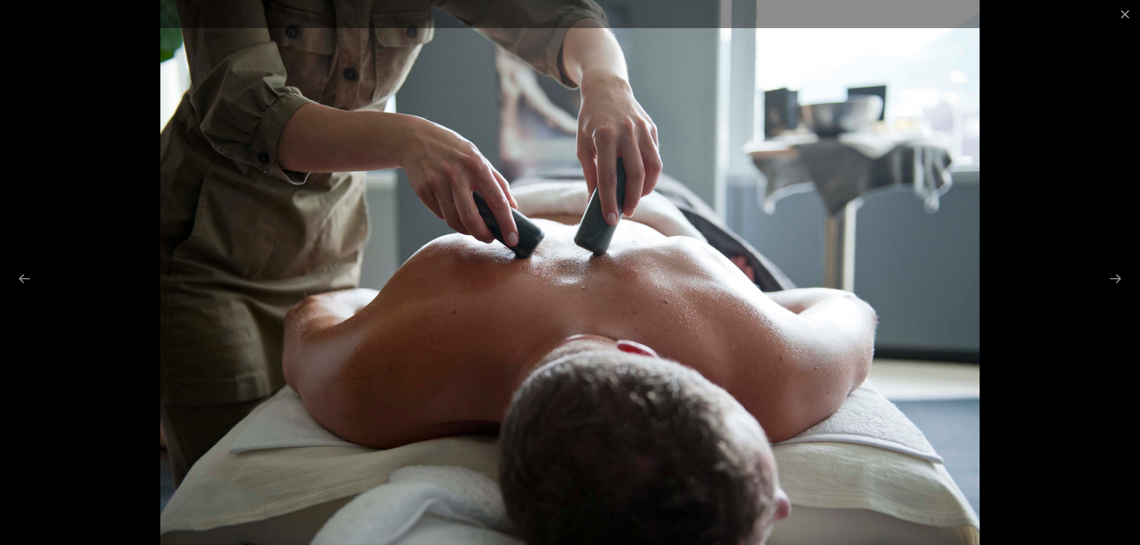
scroll to position [1619, 0]
click at [913, 269] on img at bounding box center [569, 272] width 819 height 545
click at [1125, 19] on button "Close gallery" at bounding box center [1125, 14] width 30 height 28
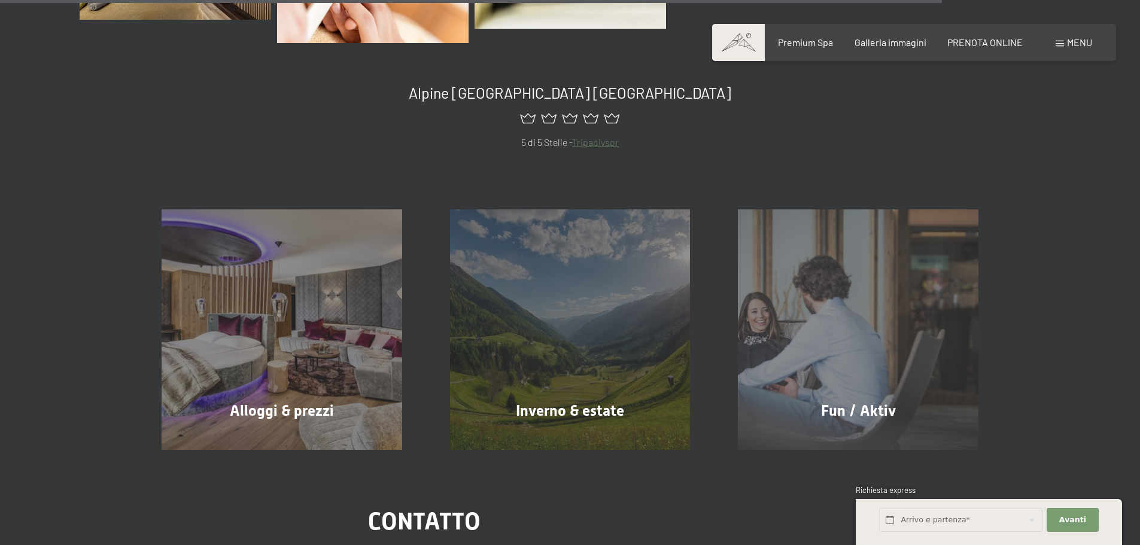
scroll to position [2038, 0]
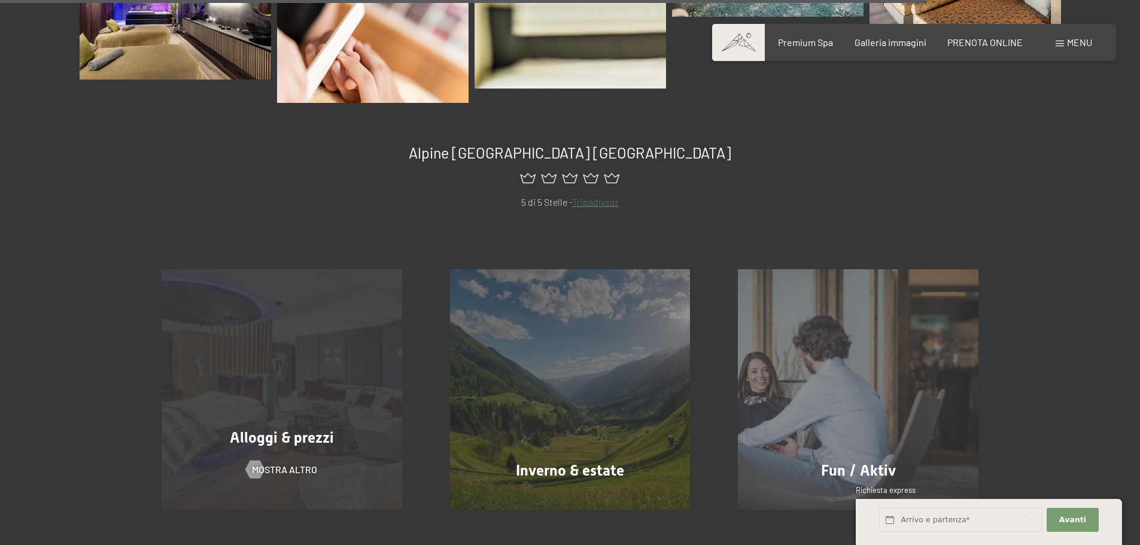
click at [319, 352] on div "Alloggi & prezzi mostra altro" at bounding box center [282, 389] width 288 height 240
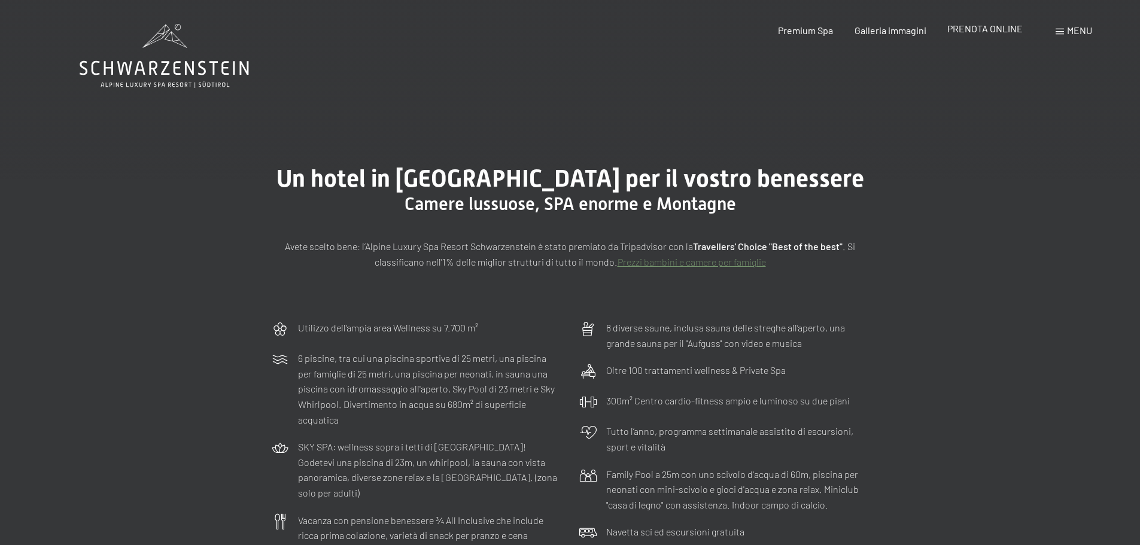
click at [985, 27] on span "PRENOTA ONLINE" at bounding box center [984, 28] width 75 height 11
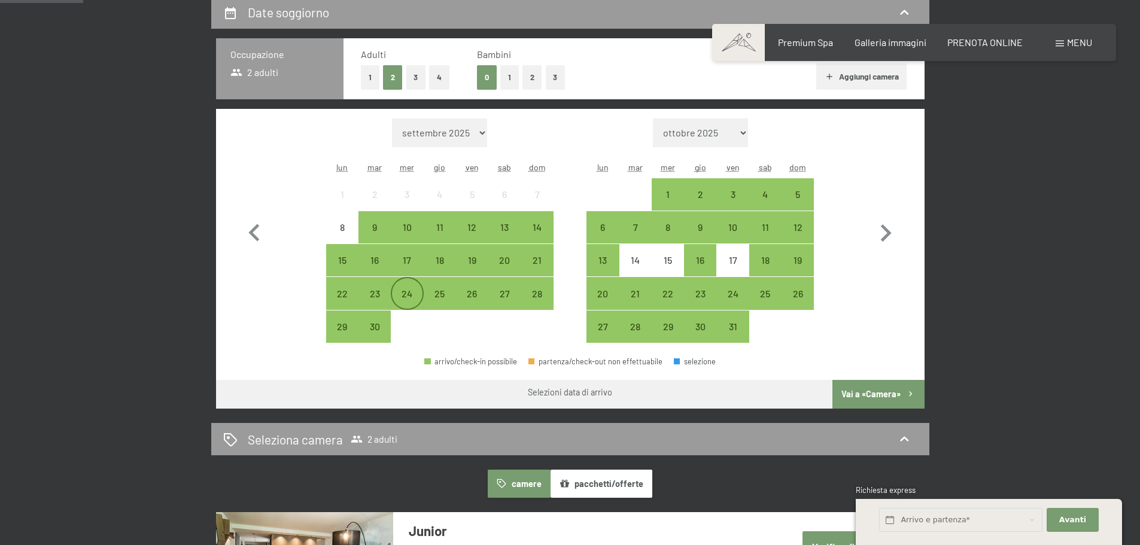
click at [406, 292] on div "24" at bounding box center [407, 304] width 30 height 30
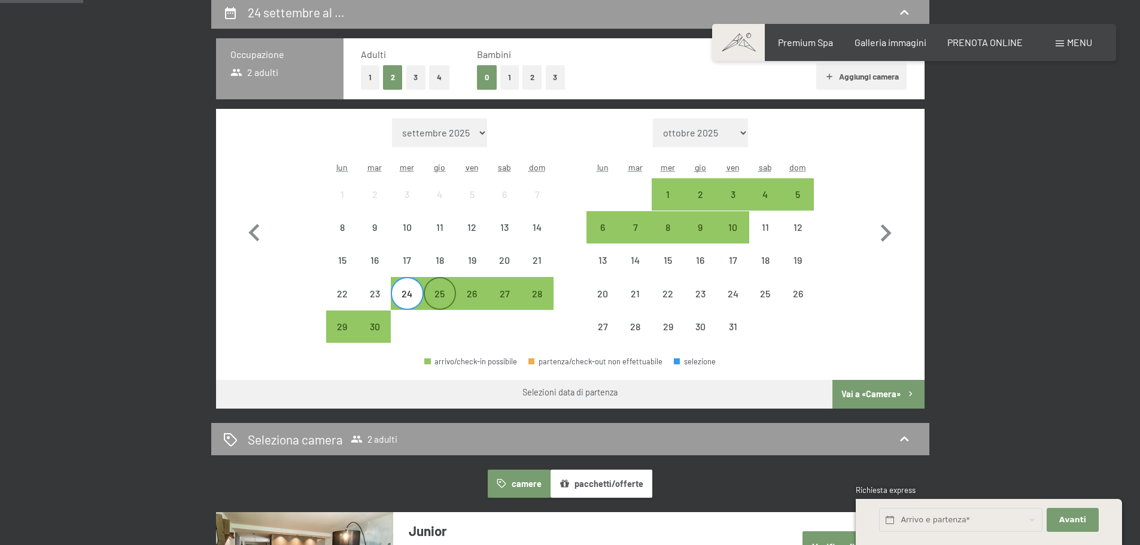
click at [435, 292] on div "25" at bounding box center [440, 304] width 30 height 30
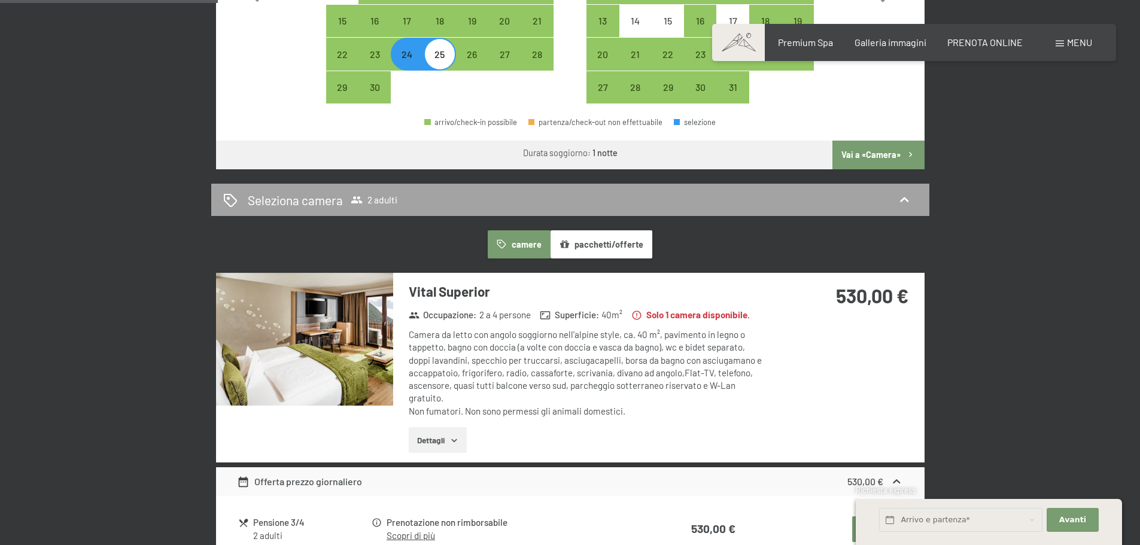
scroll to position [598, 0]
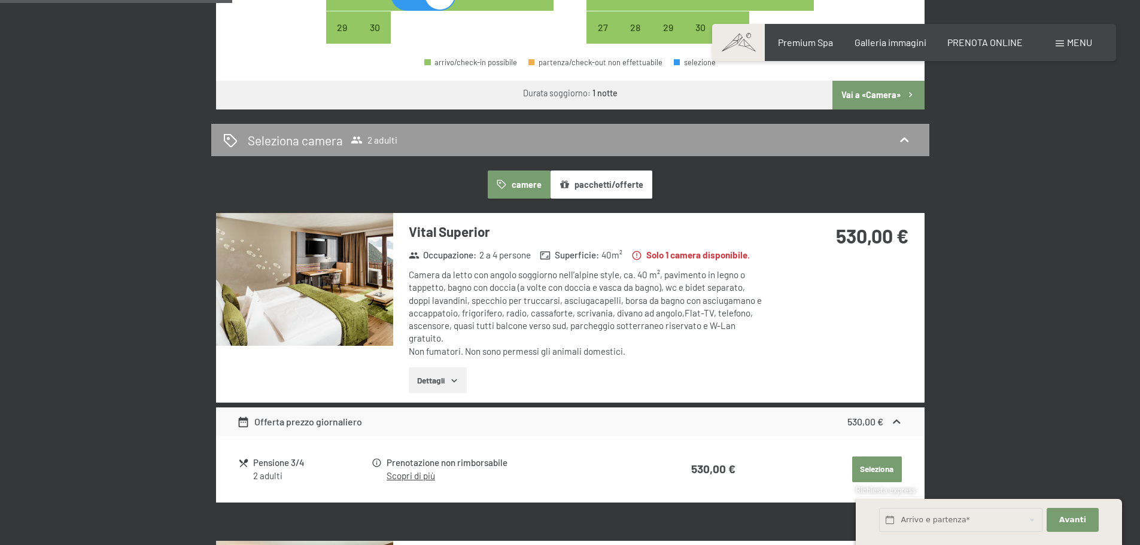
click at [461, 383] on button "Dettagli" at bounding box center [438, 380] width 58 height 26
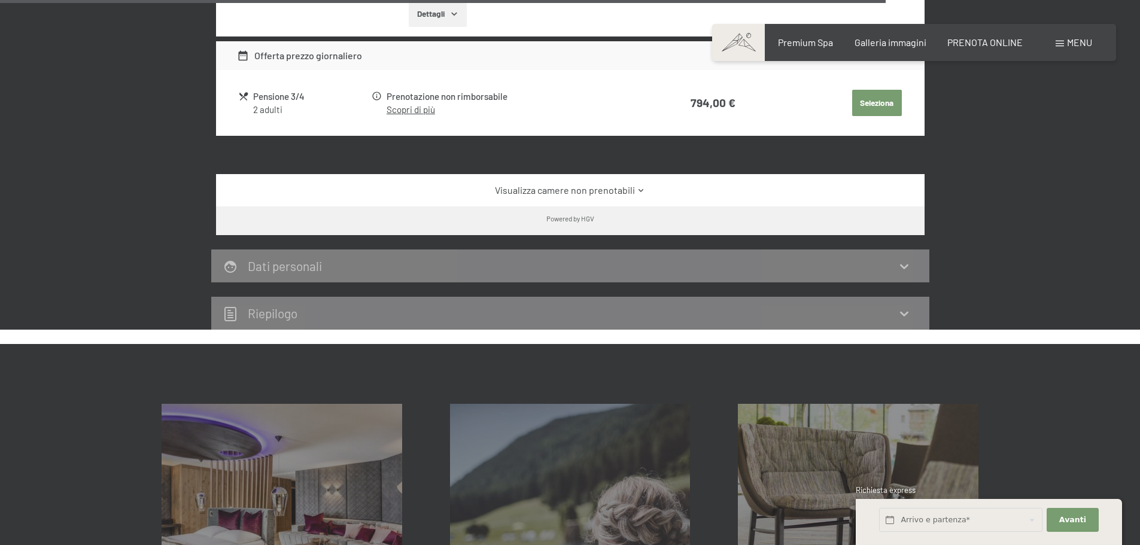
scroll to position [2393, 0]
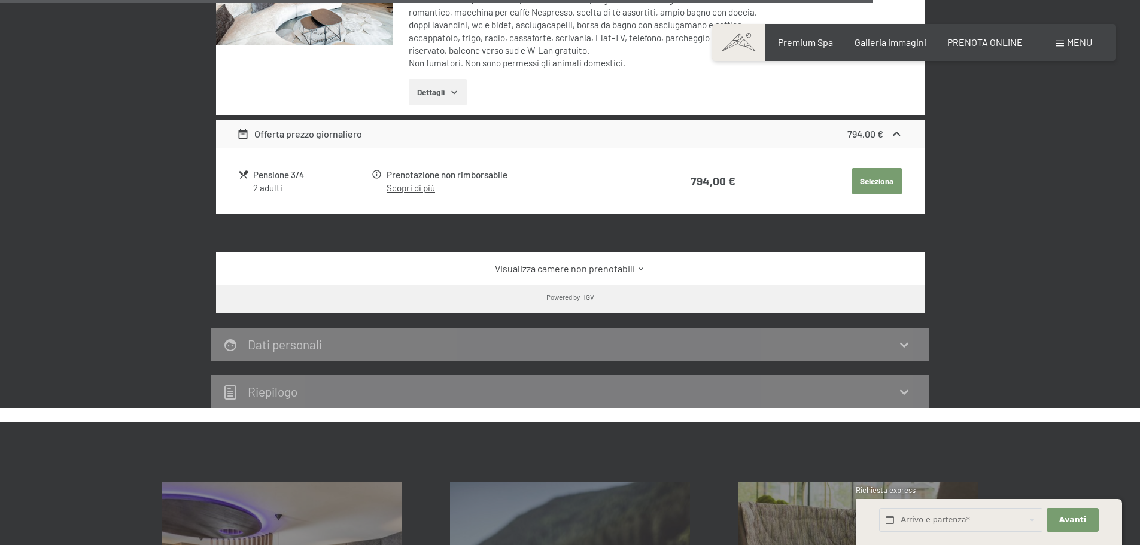
click at [591, 270] on link "Visualizza camere non prenotabili" at bounding box center [570, 268] width 666 height 13
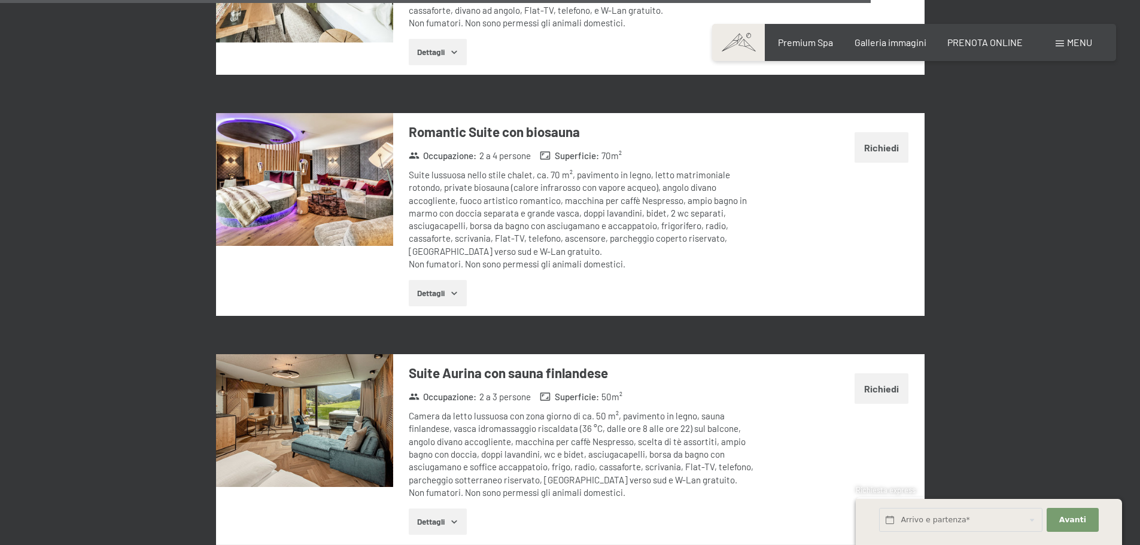
scroll to position [3888, 0]
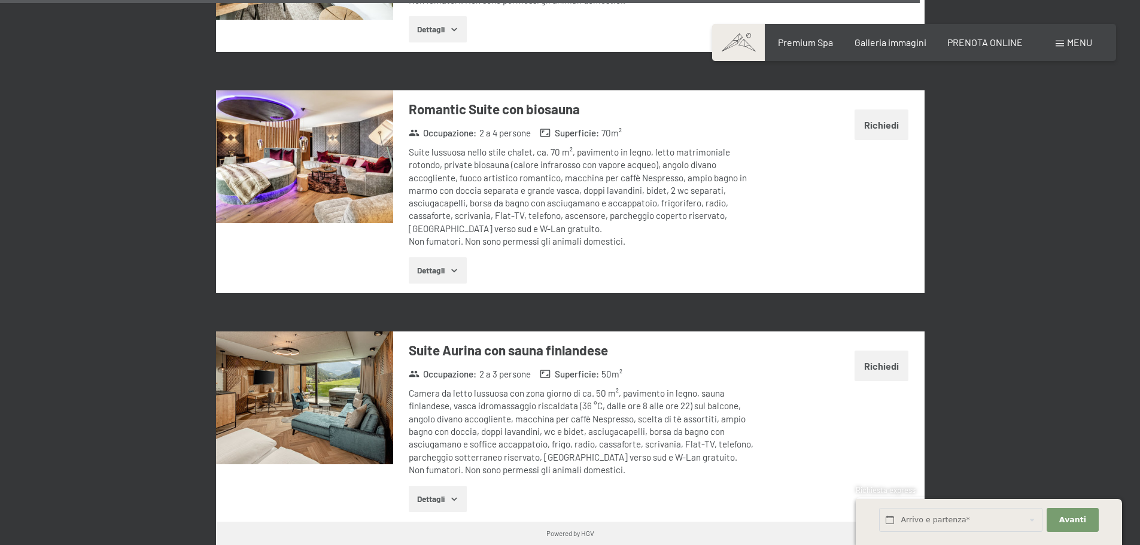
click at [881, 351] on button "Richiedi" at bounding box center [881, 366] width 54 height 31
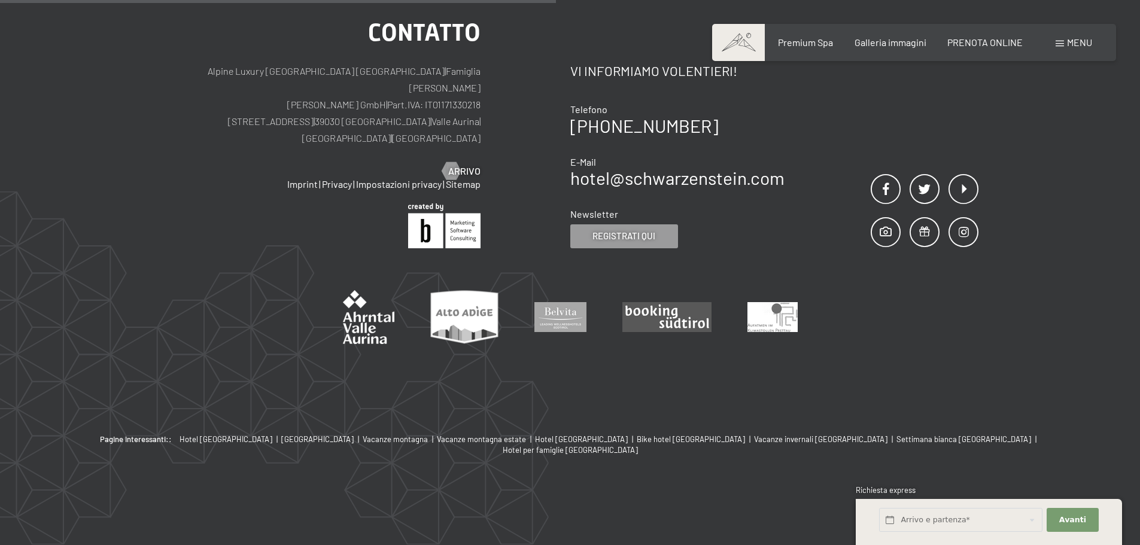
scroll to position [295, 0]
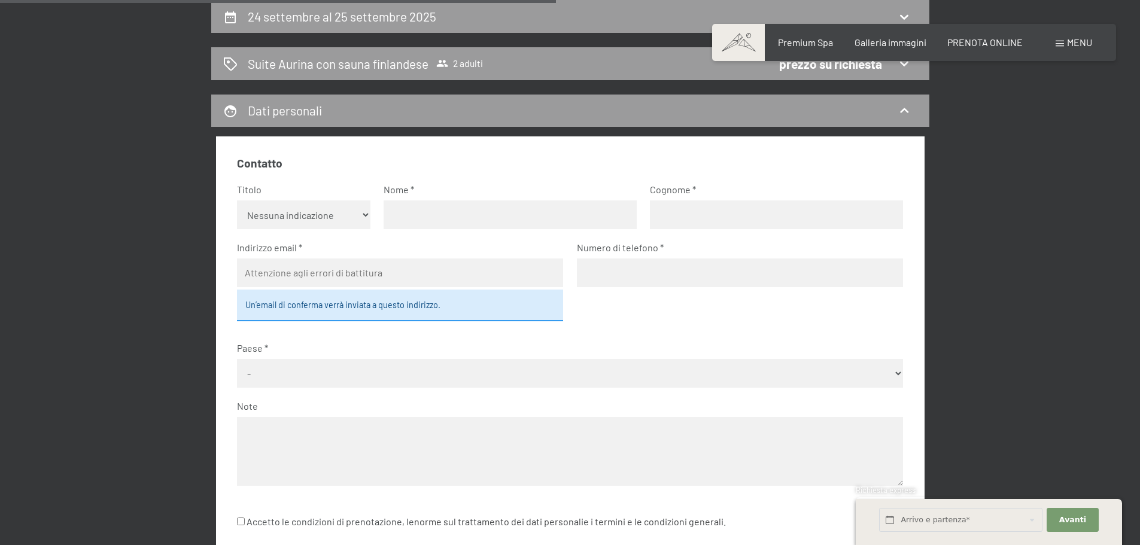
click at [366, 215] on select "Nessuna indicazione Sig.ra Sig." at bounding box center [303, 214] width 133 height 29
select select "m"
click at [237, 200] on select "Nessuna indicazione Sig.ra Sig." at bounding box center [303, 214] width 133 height 29
click at [441, 212] on input "text" at bounding box center [509, 214] width 253 height 29
type input "[PERSON_NAME]"
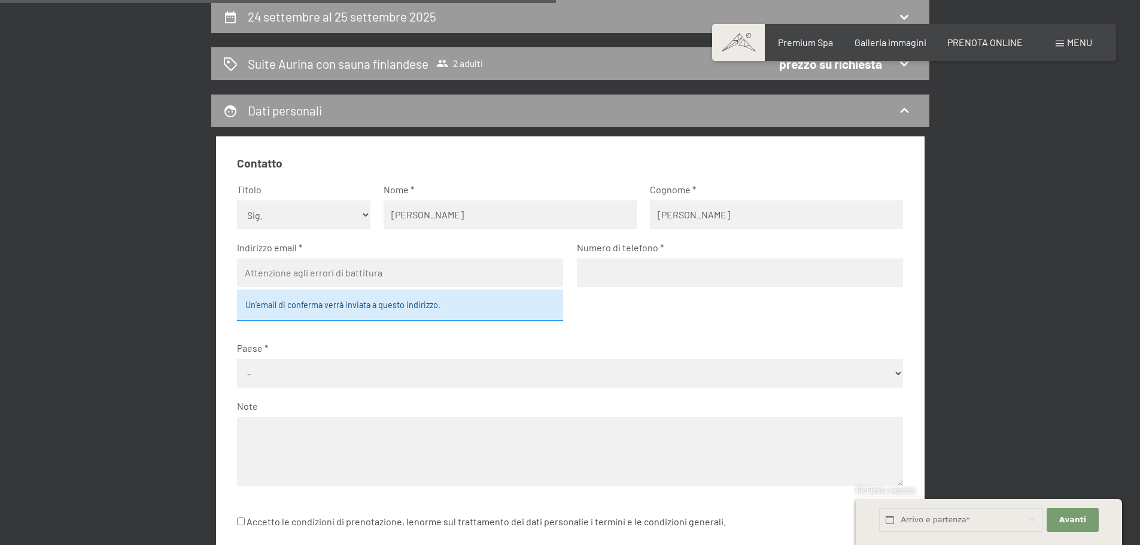
type input "[PERSON_NAME]"
type input "[EMAIL_ADDRESS][PERSON_NAME][DOMAIN_NAME]"
type input "3203394435"
click at [402, 349] on label "Paese" at bounding box center [565, 348] width 656 height 13
click at [397, 342] on label "Paese" at bounding box center [565, 348] width 656 height 13
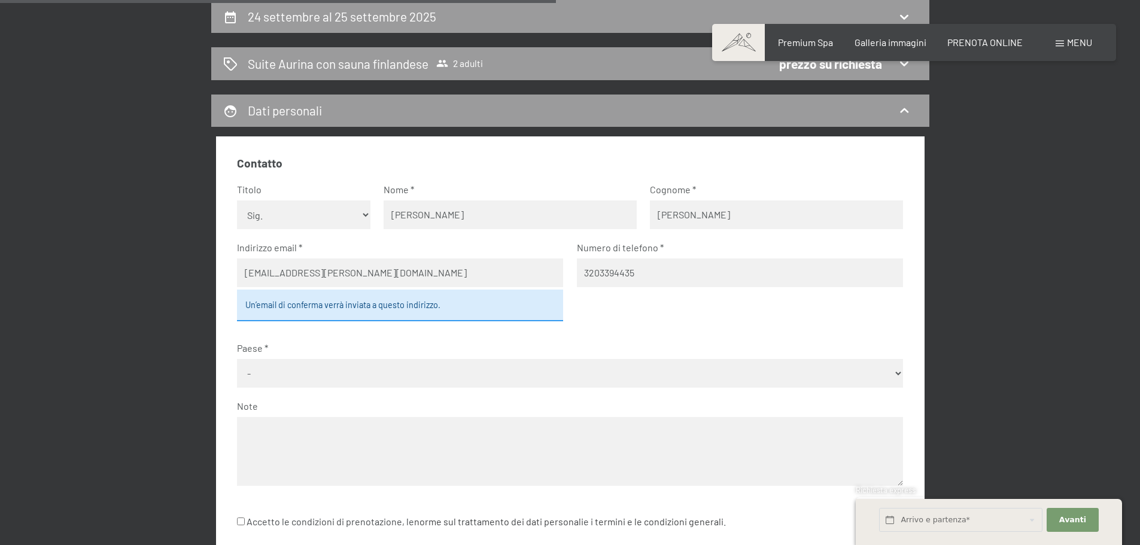
click at [898, 370] on select "- [GEOGRAPHIC_DATA] [GEOGRAPHIC_DATA] [GEOGRAPHIC_DATA] [GEOGRAPHIC_DATA] [GEOG…" at bounding box center [570, 373] width 666 height 29
select select "ITA"
click at [237, 359] on select "- [GEOGRAPHIC_DATA] [GEOGRAPHIC_DATA] [GEOGRAPHIC_DATA] [GEOGRAPHIC_DATA] [GEOG…" at bounding box center [570, 373] width 666 height 29
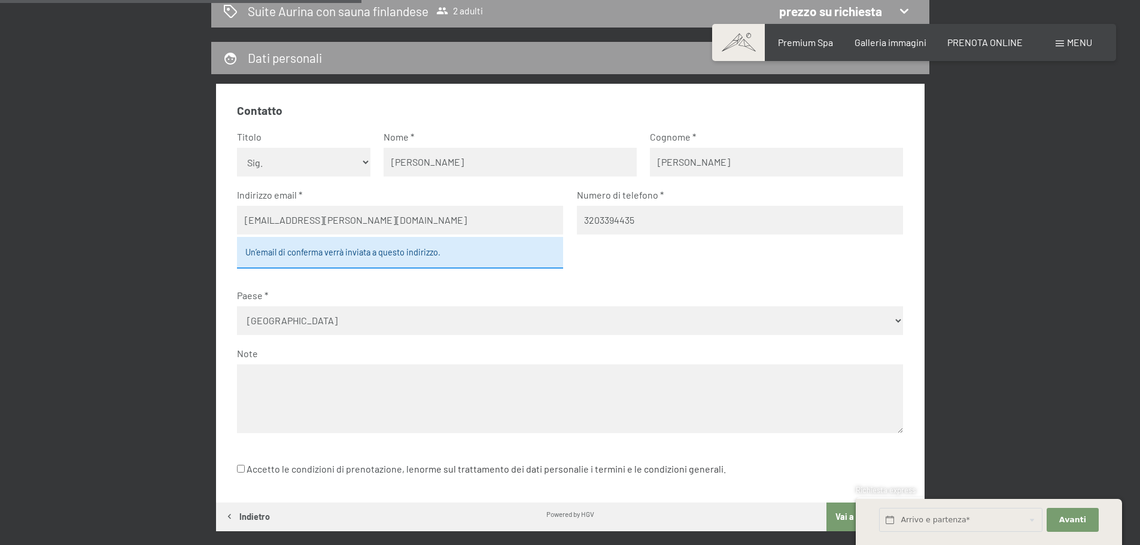
scroll to position [415, 0]
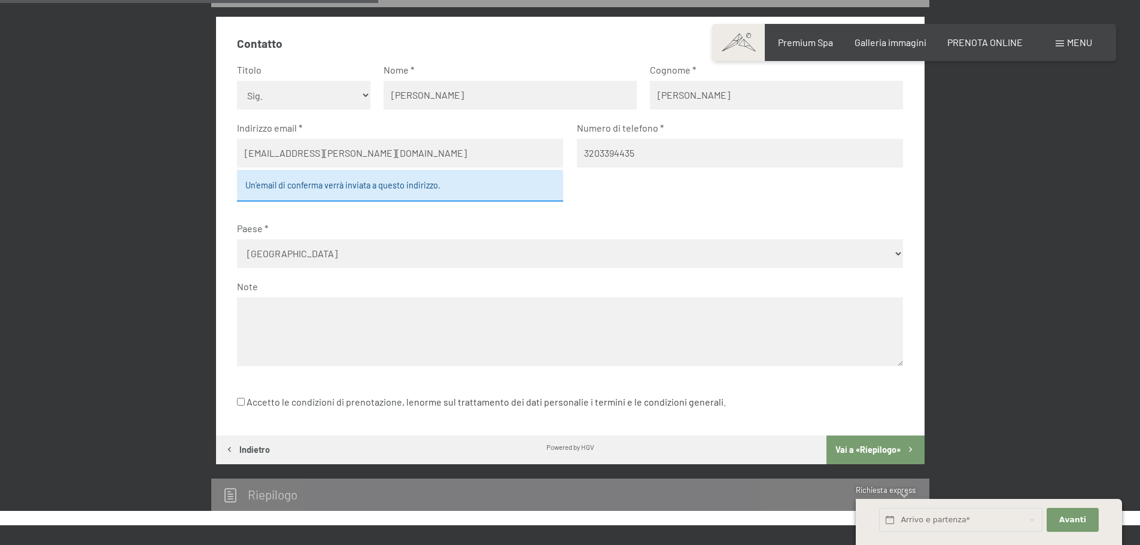
click at [239, 404] on input "Accetto le condizioni di prenotazione, le norme sul trattamento dei dati person…" at bounding box center [241, 402] width 8 height 8
checkbox input "true"
click at [852, 449] on button "Vai a «Riepilogo»" at bounding box center [875, 449] width 98 height 29
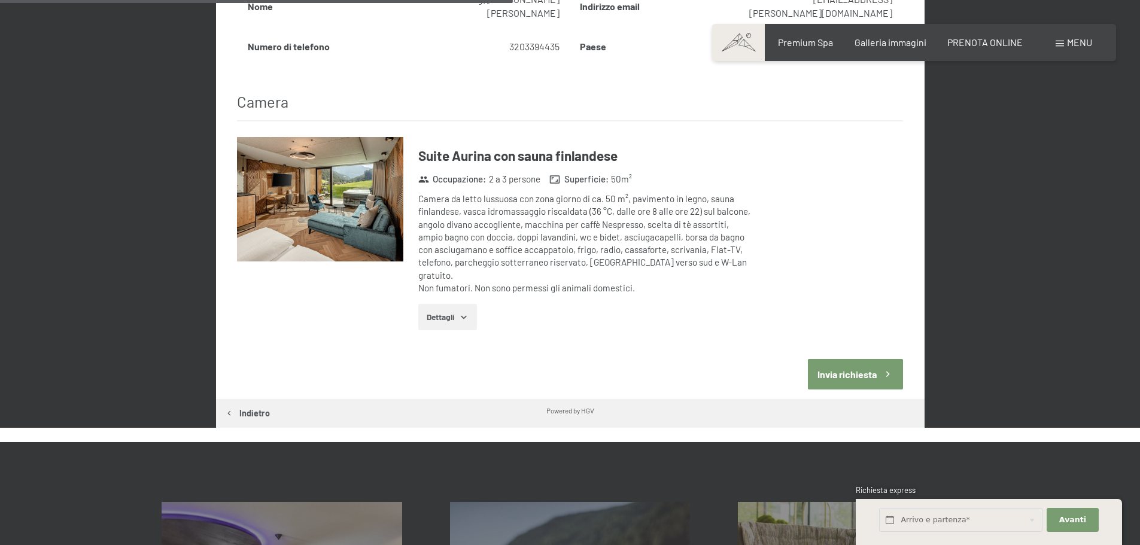
scroll to position [594, 0]
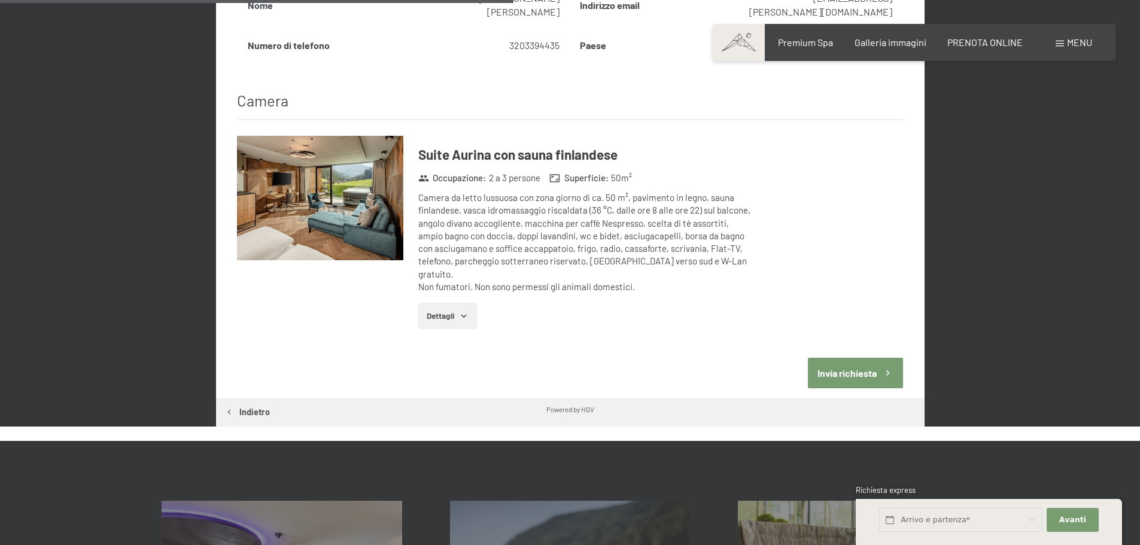
click at [873, 358] on button "Invia richiesta" at bounding box center [855, 373] width 95 height 31
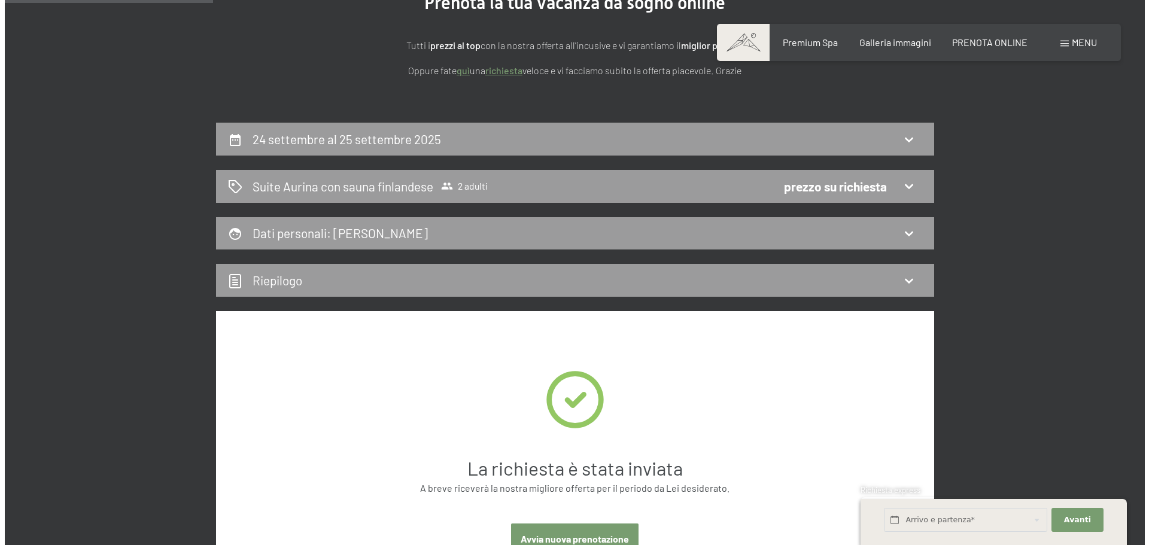
scroll to position [56, 0]
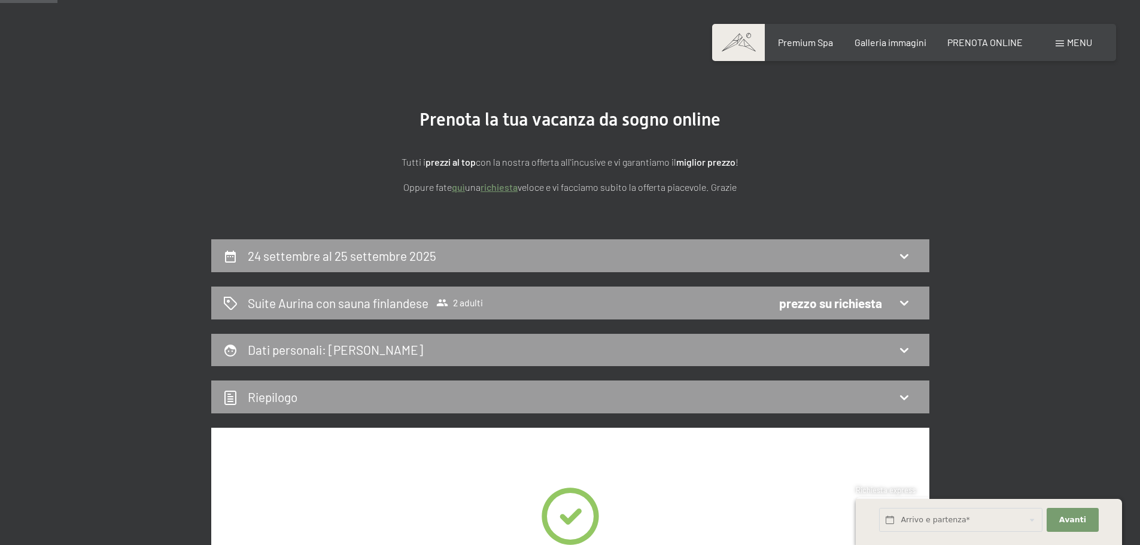
click at [1065, 40] on div "Menu" at bounding box center [1073, 42] width 36 height 13
